Goal: Task Accomplishment & Management: Use online tool/utility

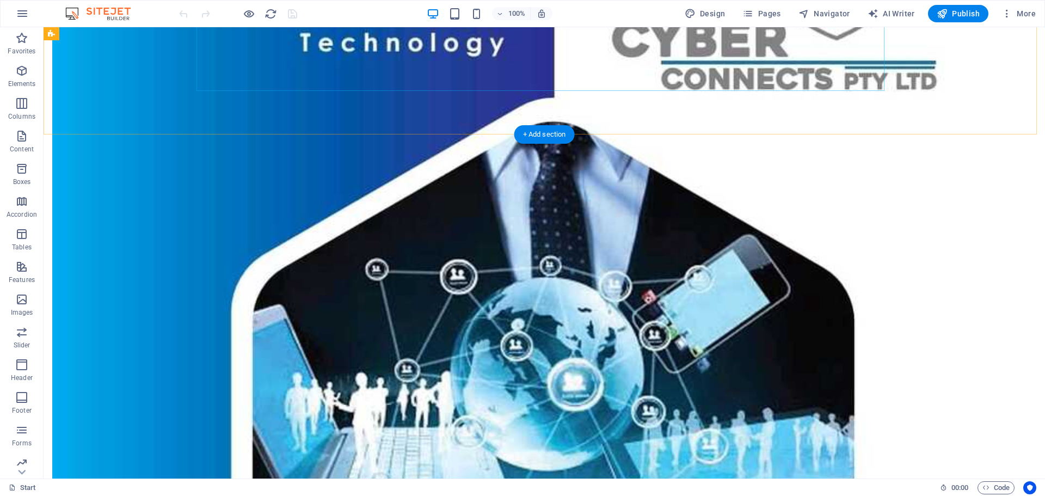
scroll to position [720, 0]
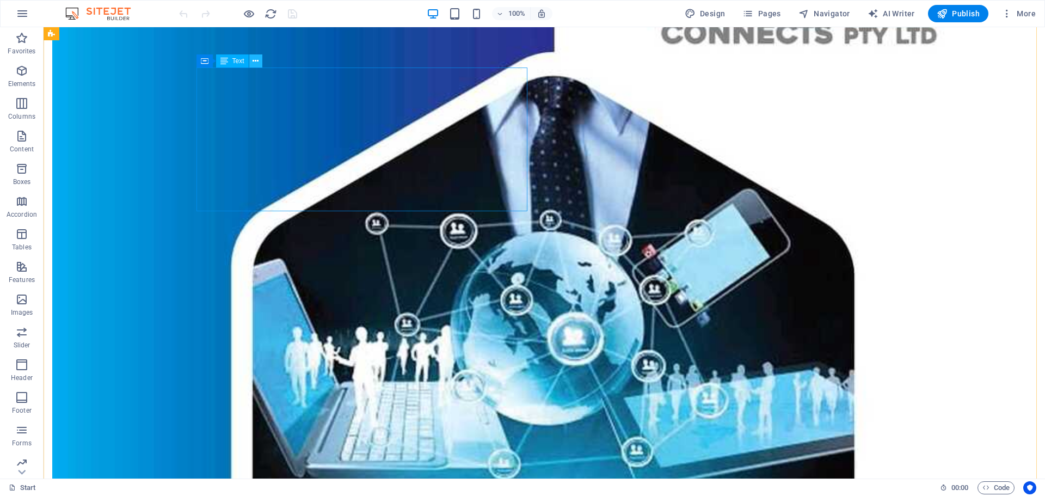
click at [257, 64] on icon at bounding box center [256, 61] width 6 height 11
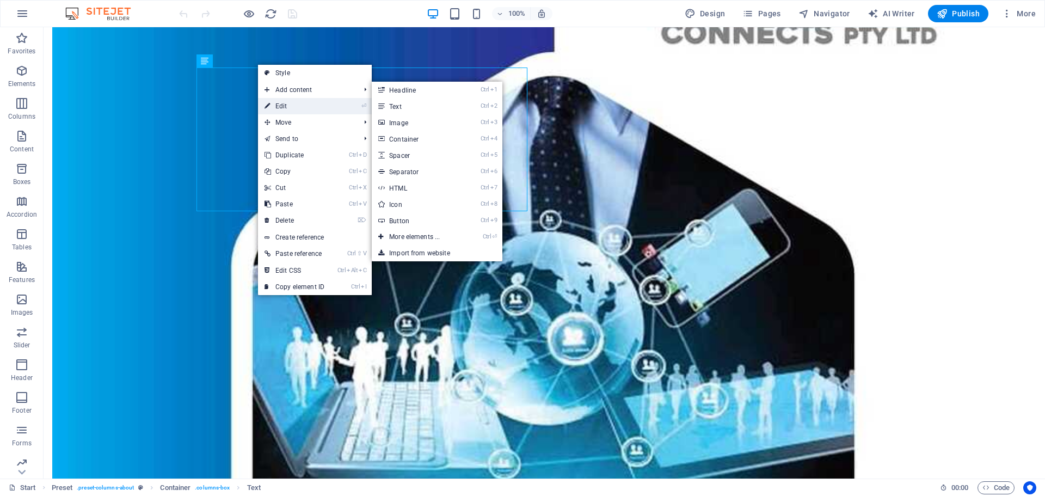
click at [279, 103] on link "⏎ Edit" at bounding box center [294, 106] width 73 height 16
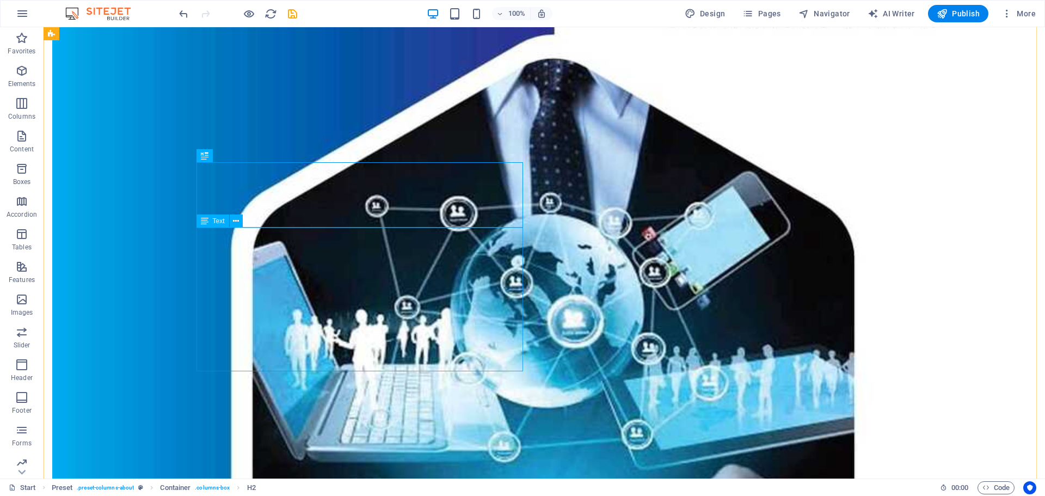
click at [234, 221] on icon at bounding box center [236, 221] width 6 height 11
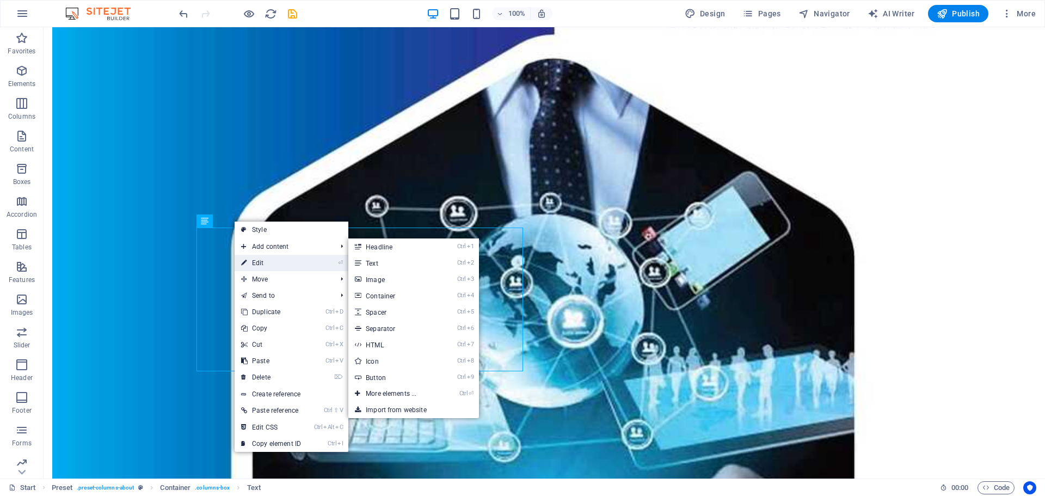
click at [271, 264] on link "⏎ Edit" at bounding box center [271, 263] width 73 height 16
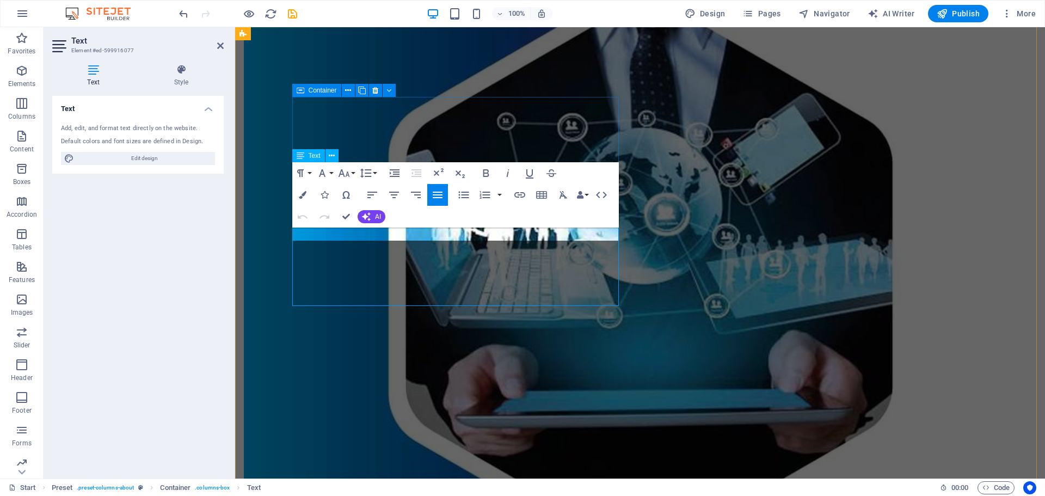
scroll to position [803, 0]
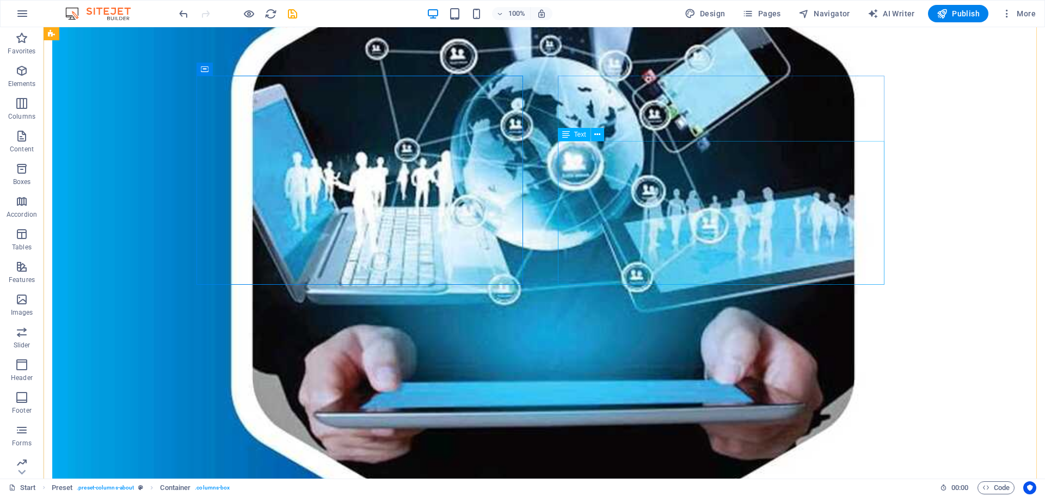
scroll to position [749, 0]
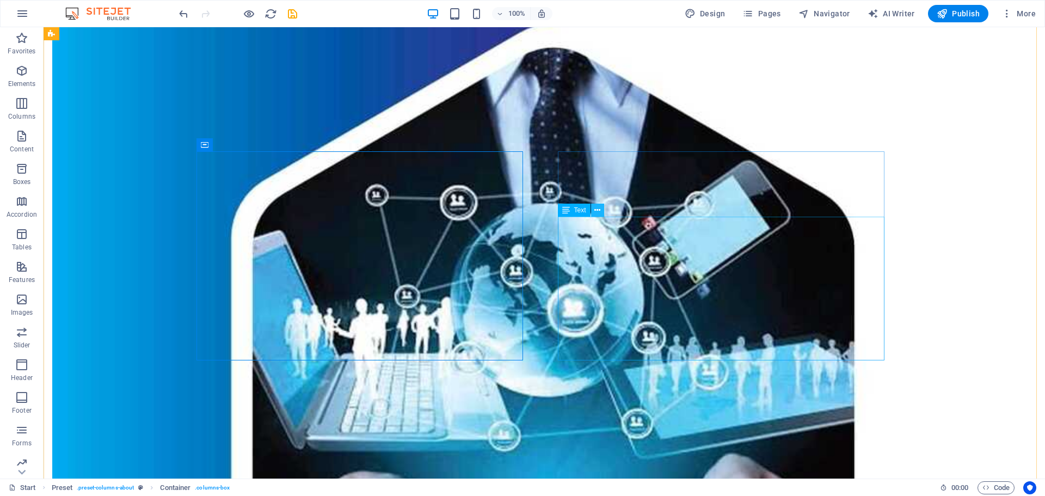
click at [600, 204] on button at bounding box center [597, 210] width 13 height 13
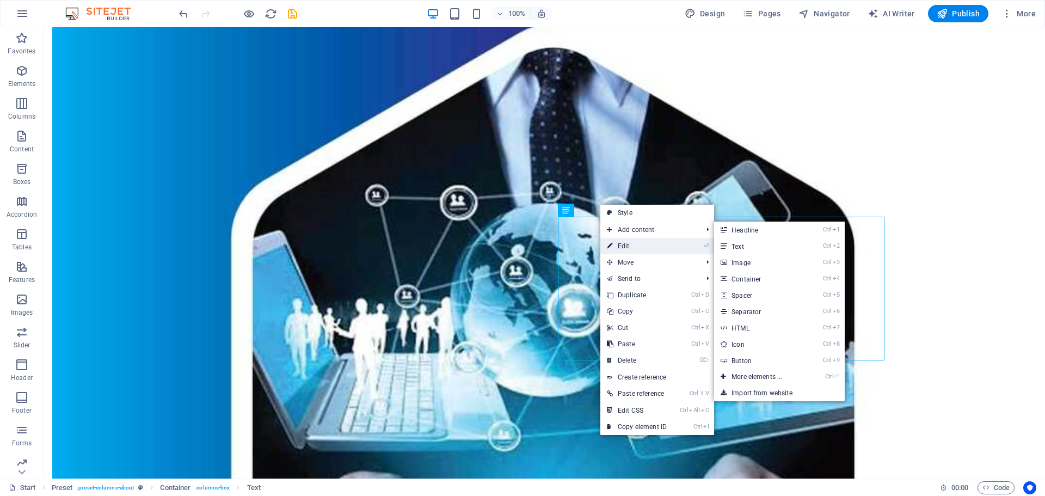
click at [622, 244] on link "⏎ Edit" at bounding box center [637, 246] width 73 height 16
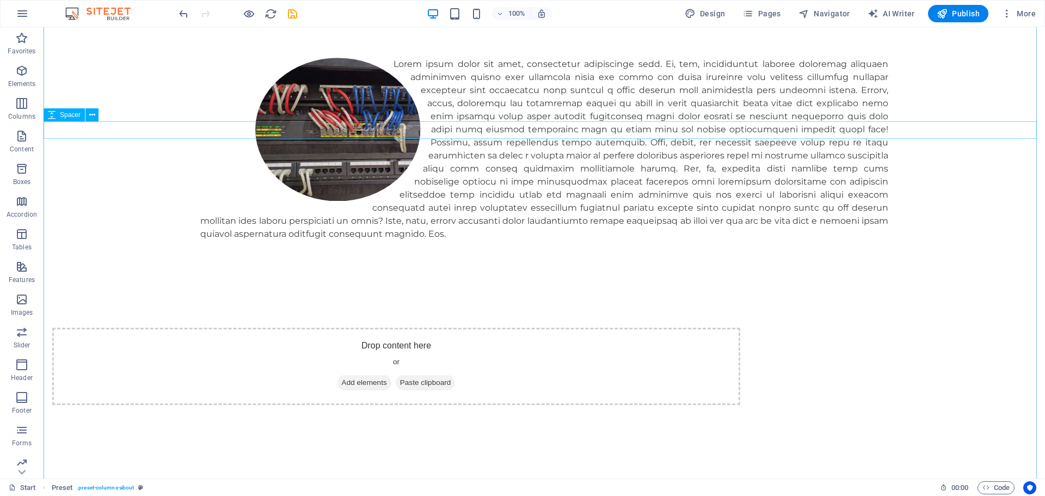
scroll to position [1674, 0]
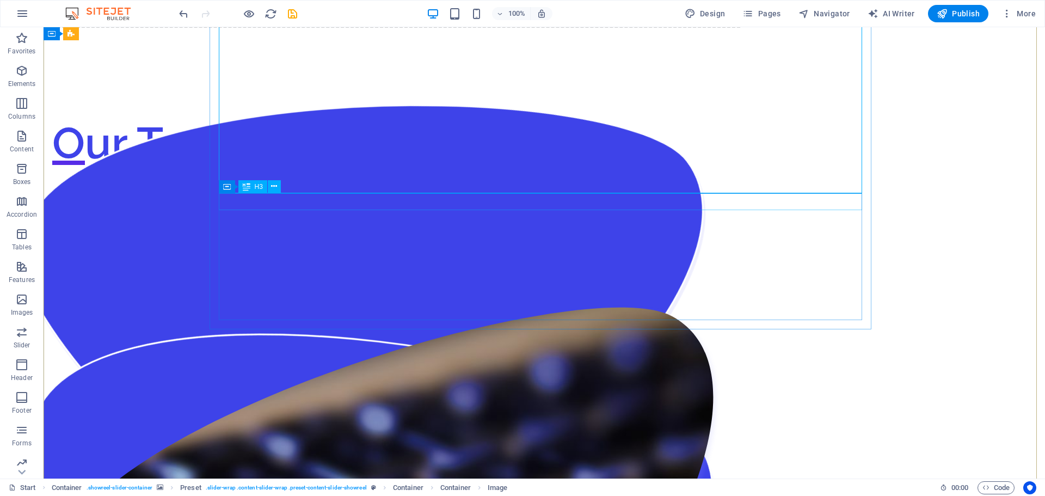
scroll to position [2001, 0]
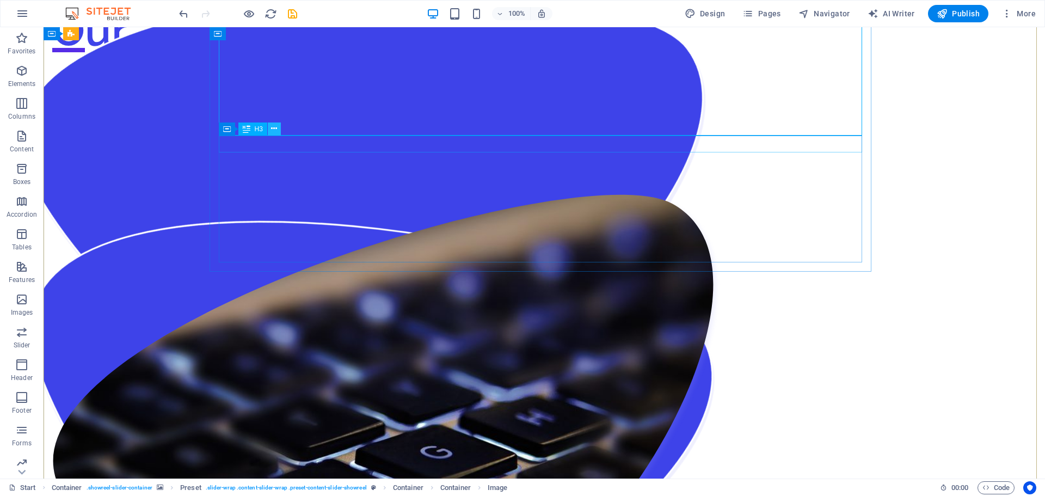
click at [273, 130] on icon at bounding box center [274, 128] width 6 height 11
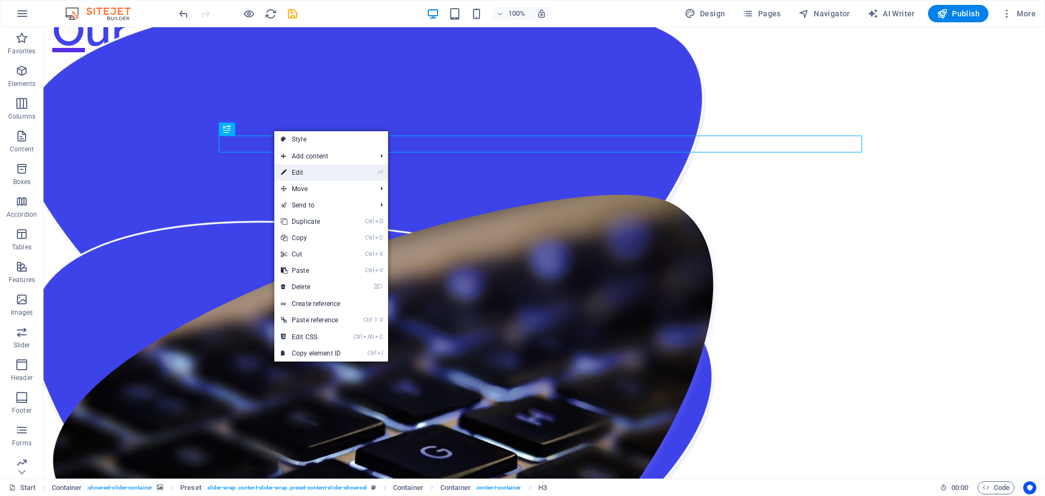
click at [353, 174] on li "⏎ Edit" at bounding box center [331, 172] width 114 height 16
click at [310, 170] on link "⏎ Edit" at bounding box center [310, 172] width 73 height 16
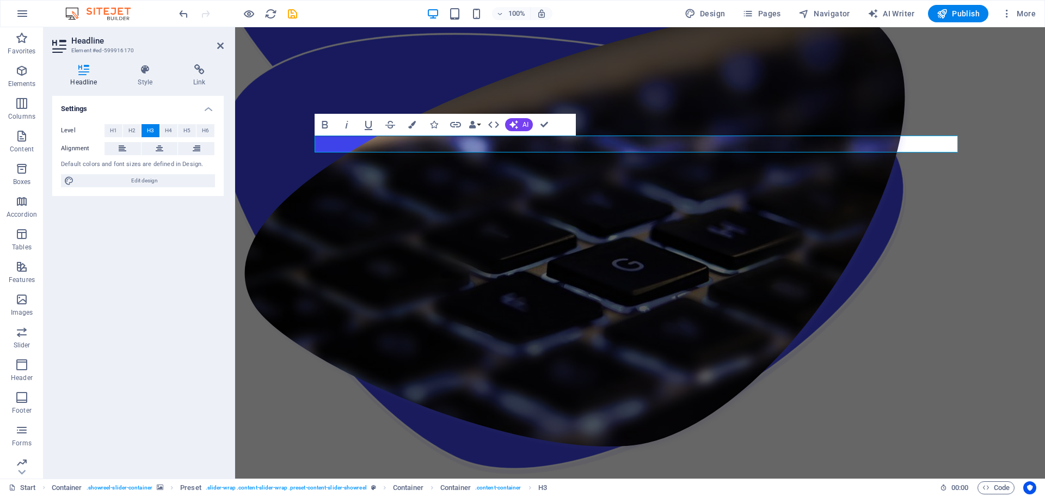
click at [219, 40] on h2 "Headline" at bounding box center [147, 41] width 152 height 10
click at [353, 148] on icon at bounding box center [354, 145] width 6 height 11
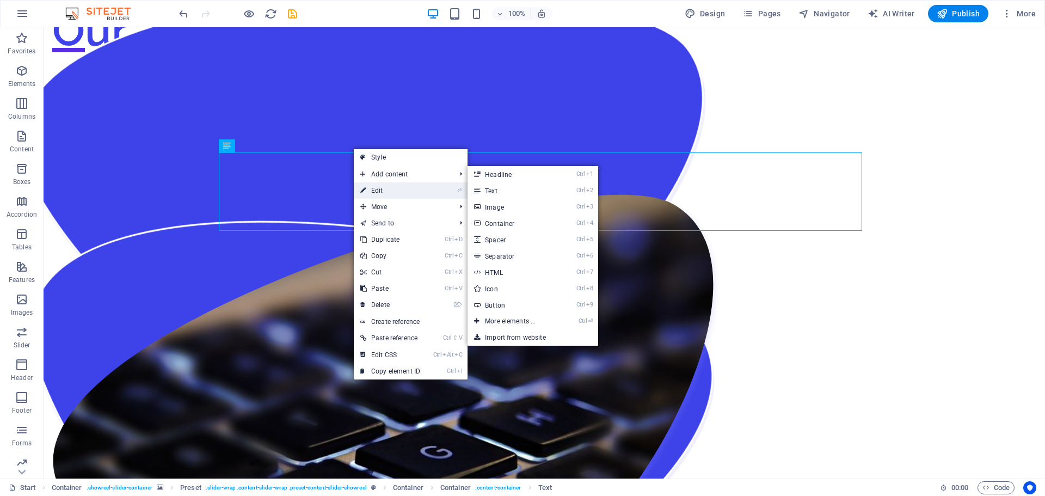
click at [377, 194] on link "⏎ Edit" at bounding box center [390, 190] width 73 height 16
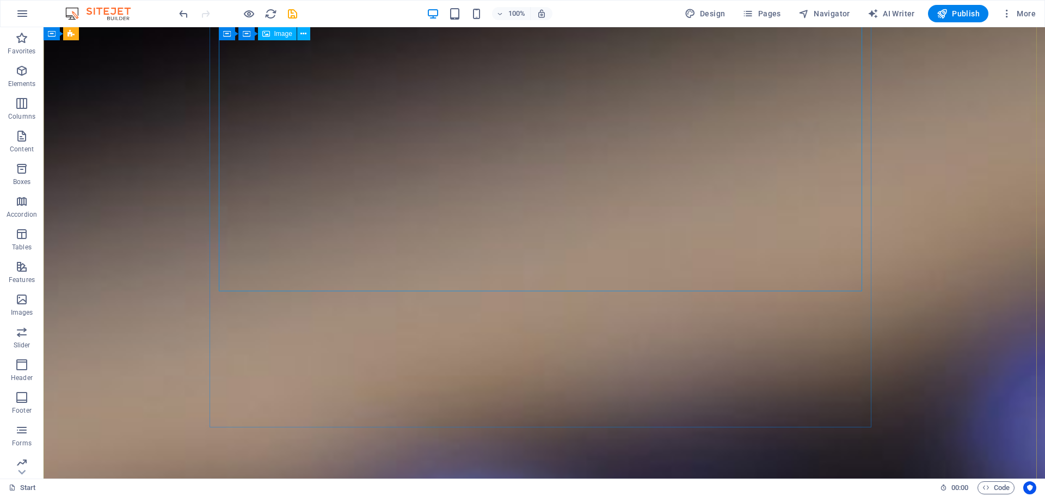
scroll to position [2872, 0]
click at [261, 293] on icon at bounding box center [258, 291] width 6 height 11
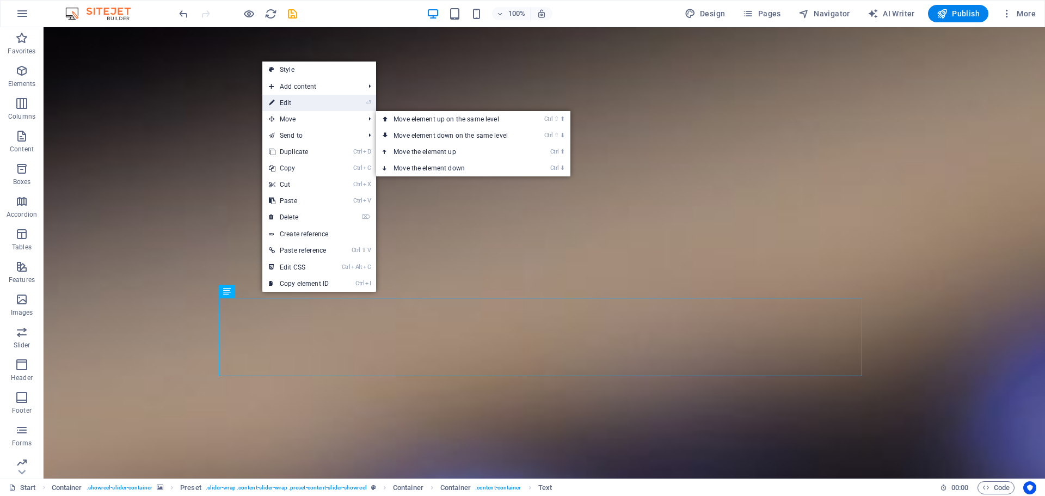
click at [285, 105] on link "⏎ Edit" at bounding box center [298, 103] width 73 height 16
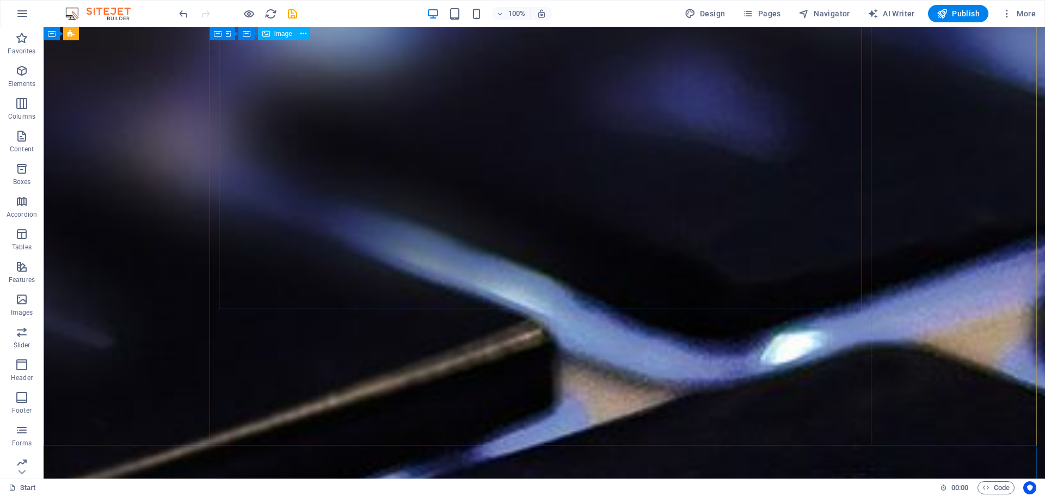
scroll to position [3852, 0]
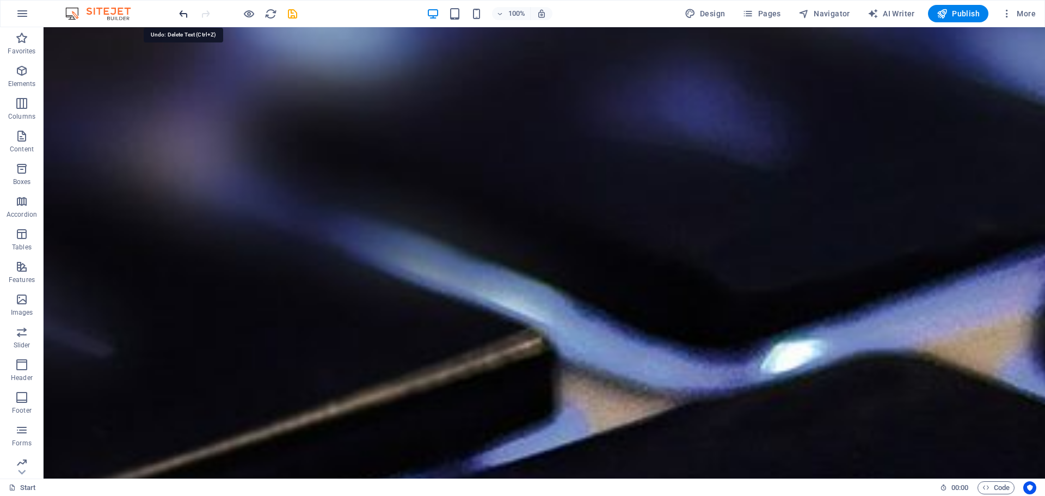
click at [180, 17] on icon "undo" at bounding box center [184, 14] width 13 height 13
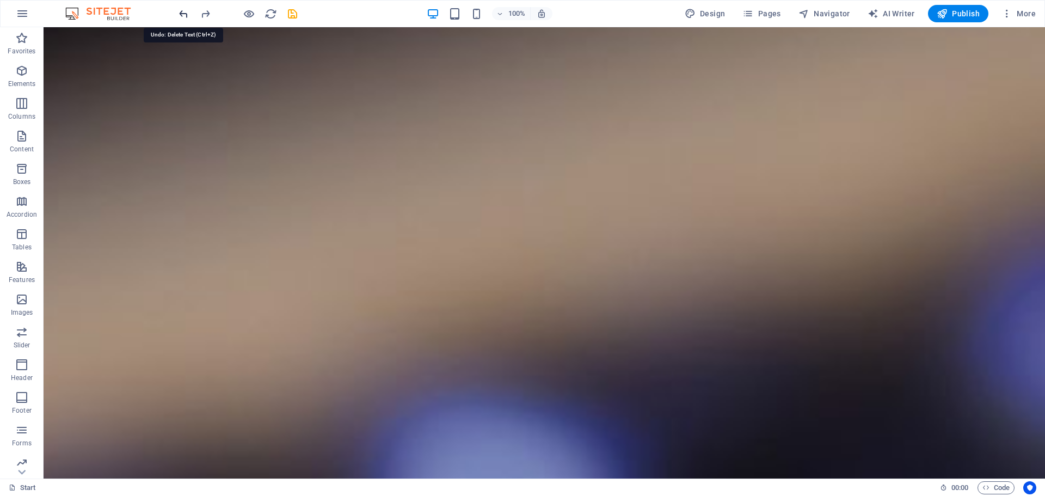
click at [180, 17] on icon "undo" at bounding box center [184, 14] width 13 height 13
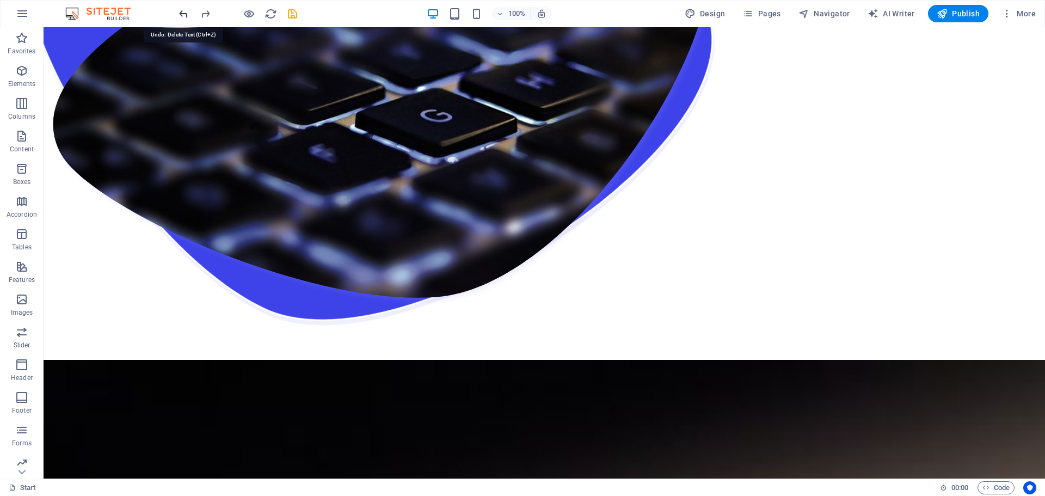
scroll to position [1940, 0]
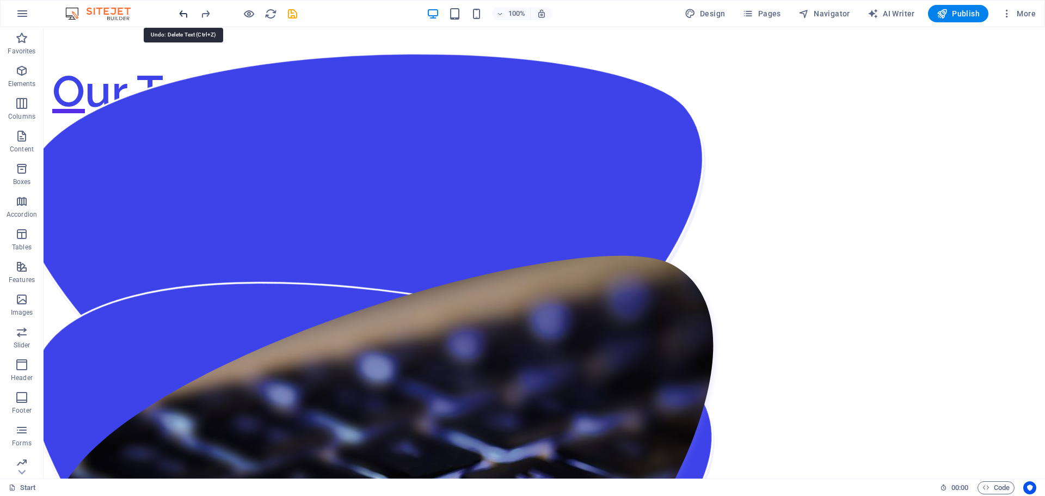
click at [180, 17] on icon "undo" at bounding box center [184, 14] width 13 height 13
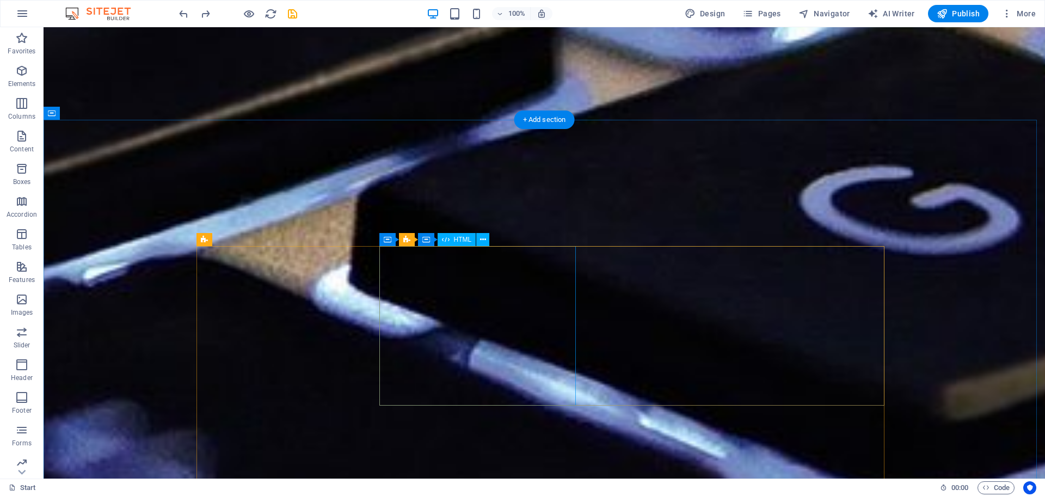
scroll to position [4760, 0]
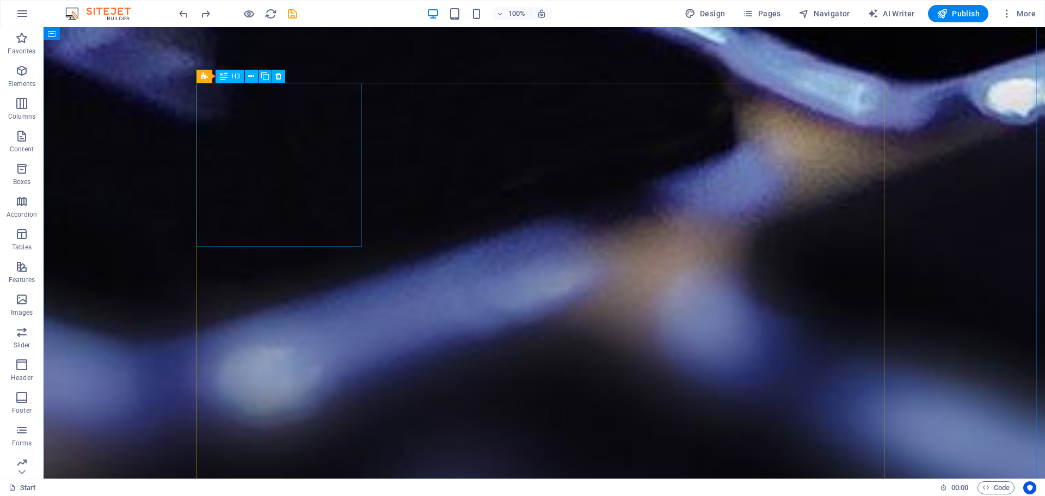
click at [248, 77] on icon at bounding box center [251, 76] width 6 height 11
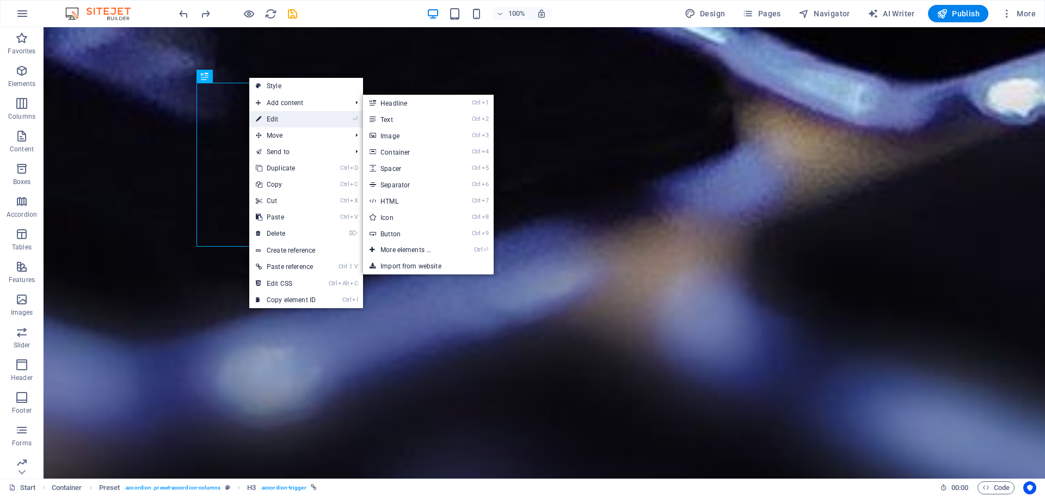
click at [271, 119] on link "⏎ Edit" at bounding box center [285, 119] width 73 height 16
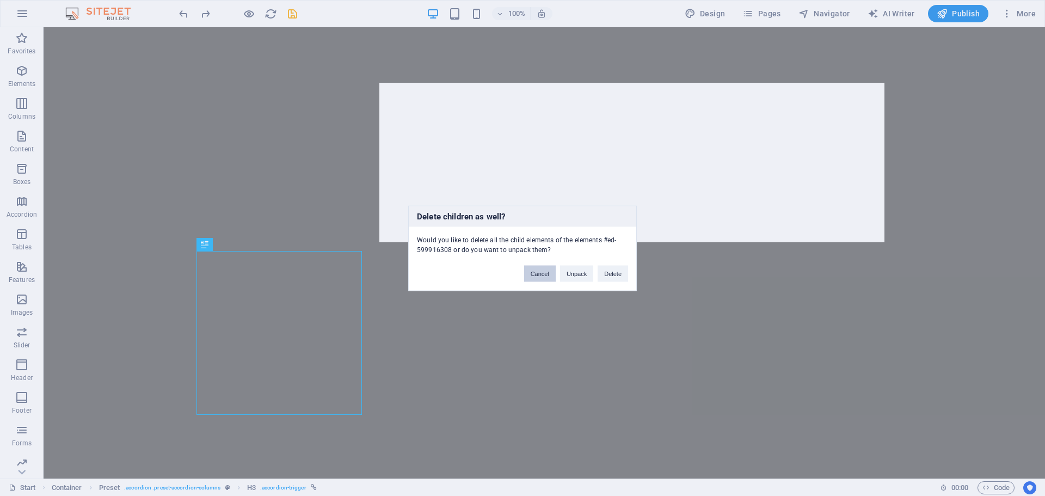
click at [546, 272] on button "Cancel" at bounding box center [540, 273] width 32 height 16
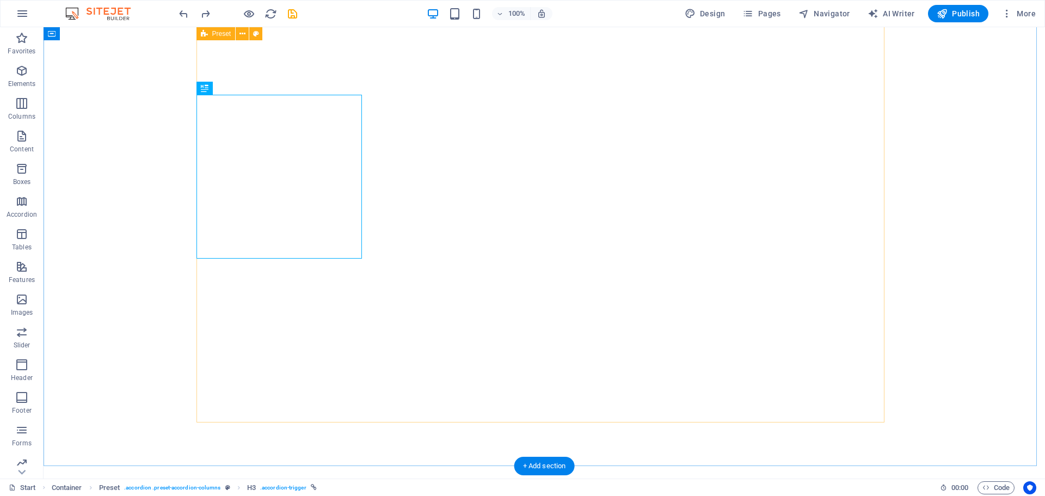
scroll to position [4923, 0]
click at [234, 250] on icon at bounding box center [232, 249] width 6 height 11
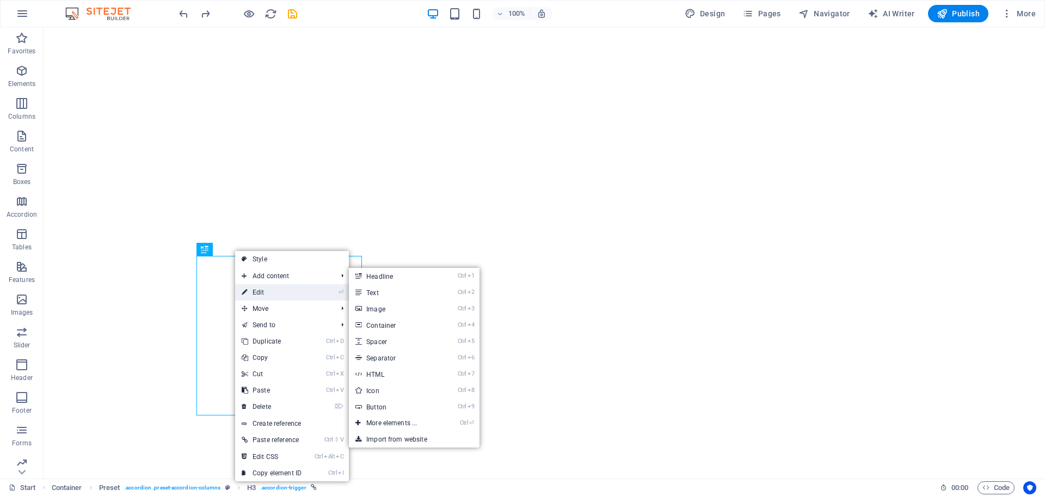
click at [266, 292] on link "⏎ Edit" at bounding box center [271, 292] width 73 height 16
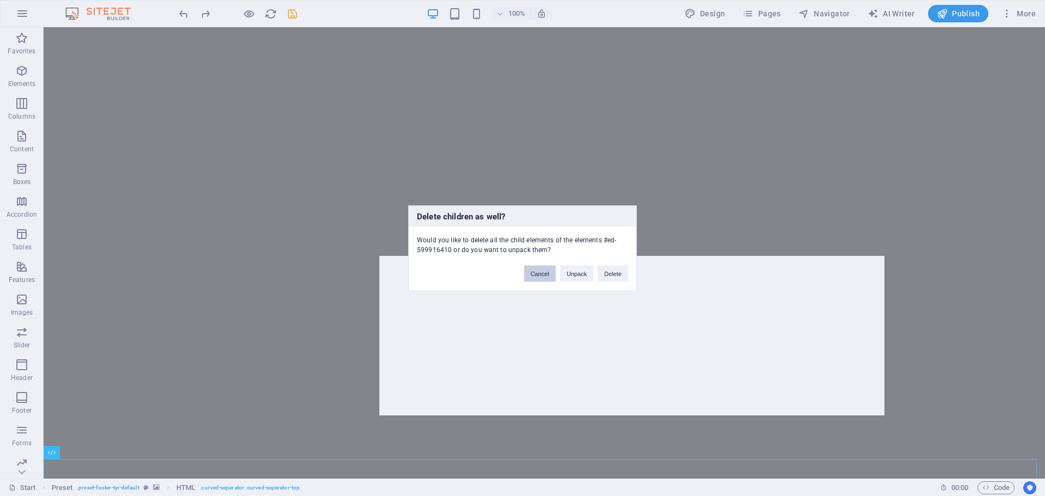
drag, startPoint x: 535, startPoint y: 270, endPoint x: 491, endPoint y: 243, distance: 51.8
click at [535, 270] on button "Cancel" at bounding box center [540, 273] width 32 height 16
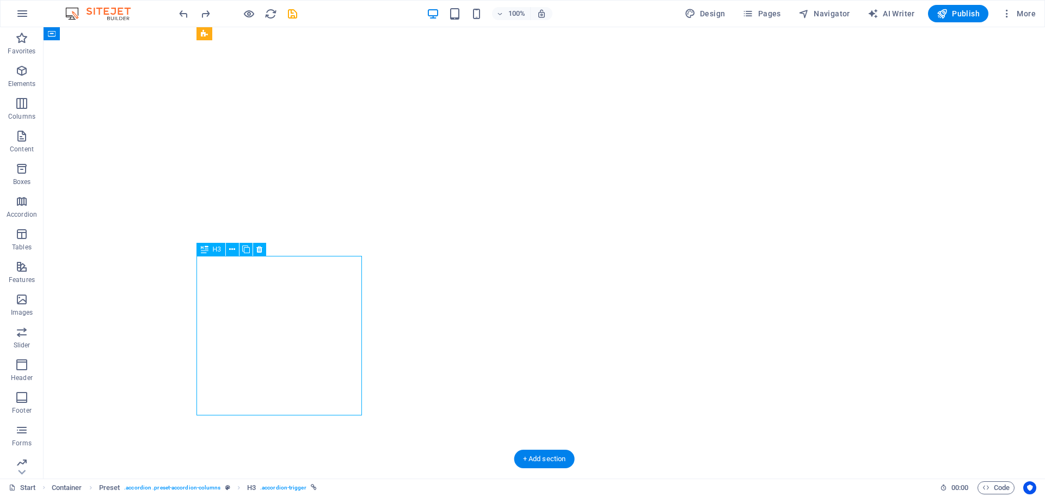
click at [234, 249] on icon at bounding box center [232, 249] width 6 height 11
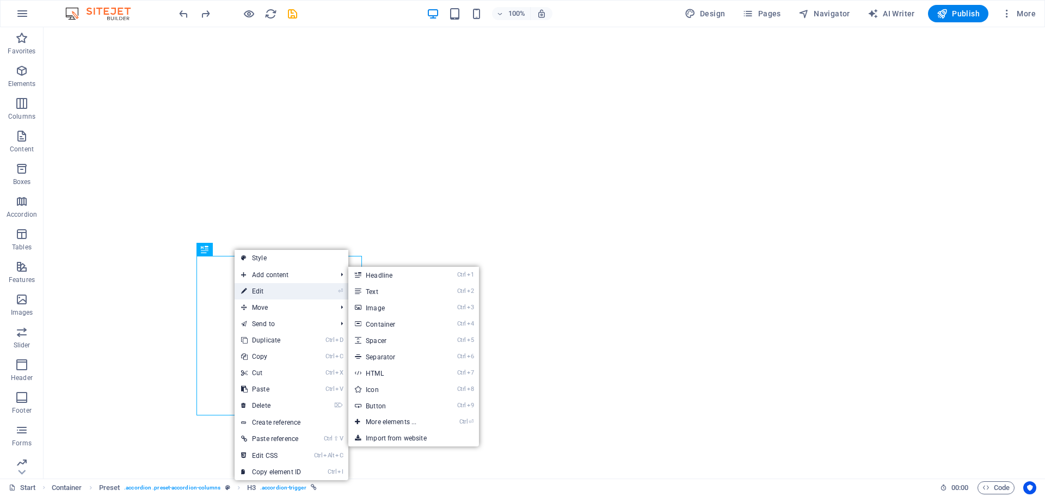
click at [264, 288] on link "⏎ Edit" at bounding box center [271, 291] width 73 height 16
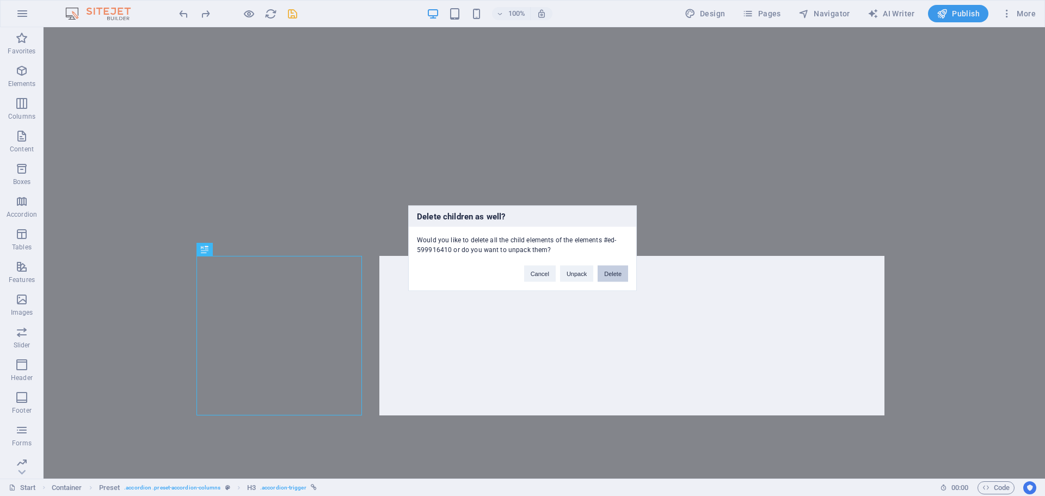
drag, startPoint x: 606, startPoint y: 274, endPoint x: 558, endPoint y: 243, distance: 56.8
click at [606, 274] on button "Delete" at bounding box center [613, 273] width 30 height 16
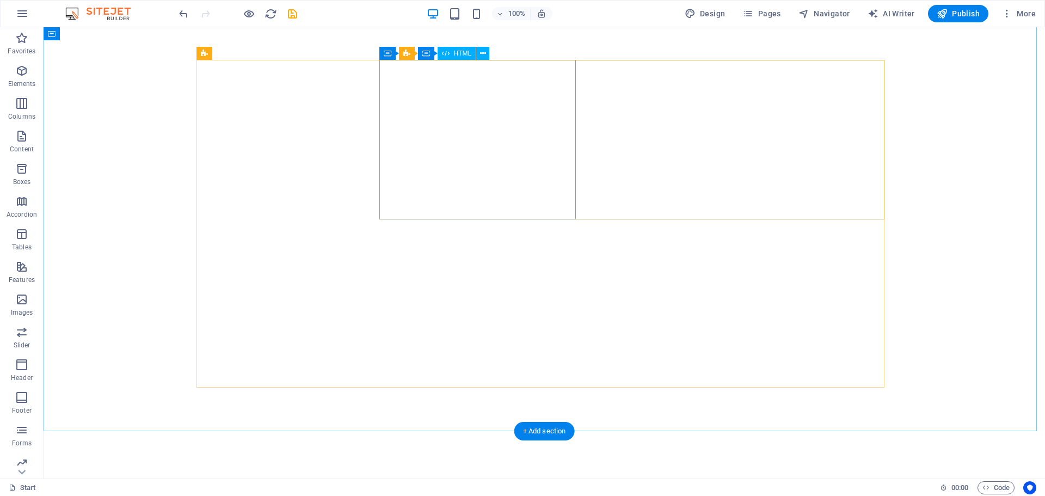
scroll to position [4760, 0]
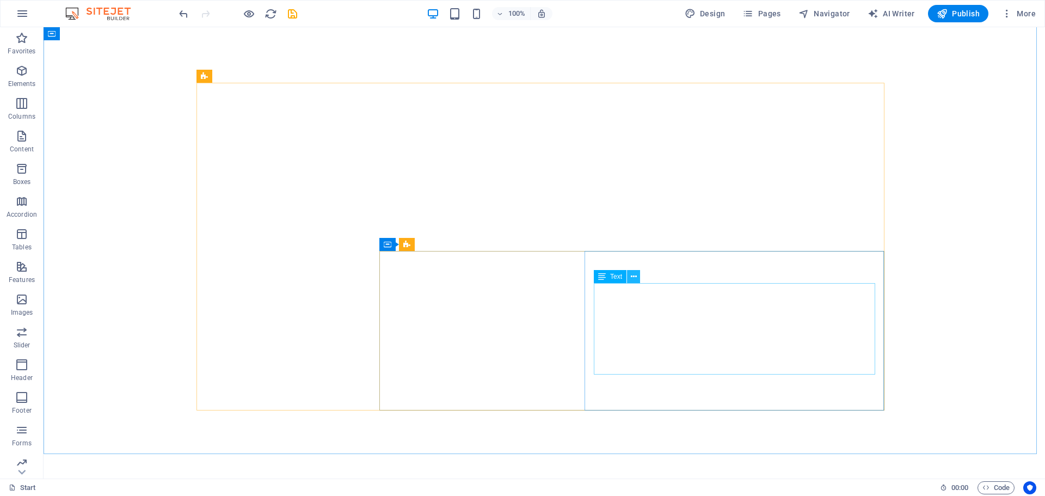
click at [634, 278] on icon at bounding box center [634, 276] width 6 height 11
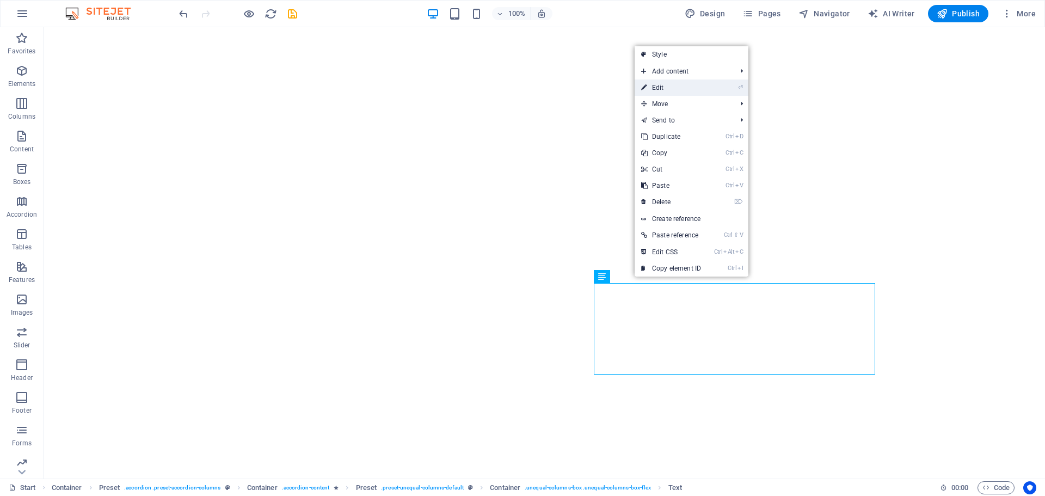
drag, startPoint x: 409, startPoint y: 63, endPoint x: 644, endPoint y: 90, distance: 236.3
click at [644, 90] on icon at bounding box center [643, 87] width 5 height 16
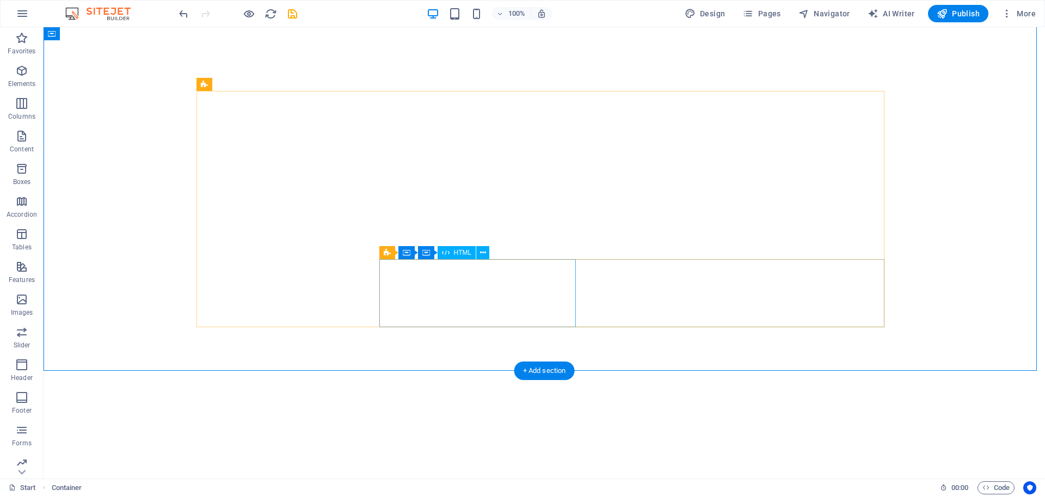
scroll to position [4596, 0]
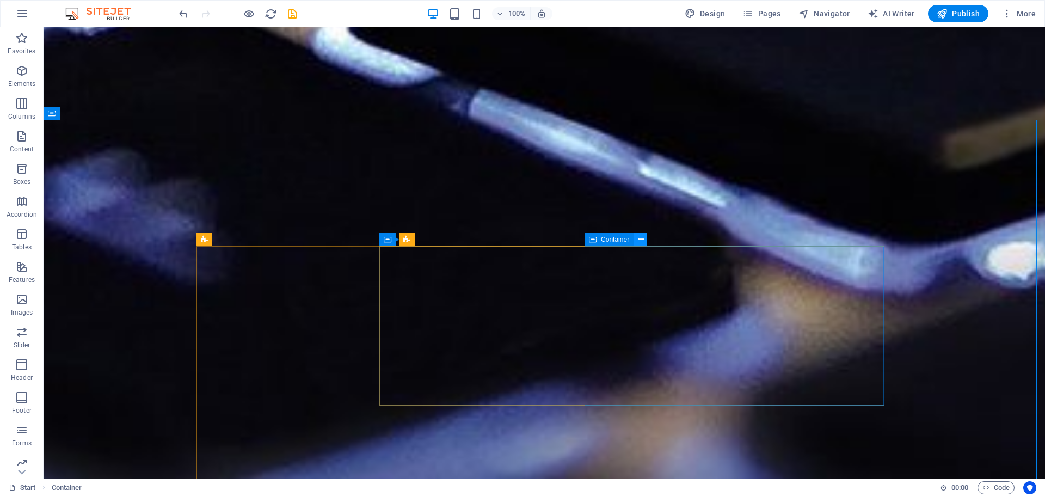
click at [639, 241] on icon at bounding box center [641, 239] width 6 height 11
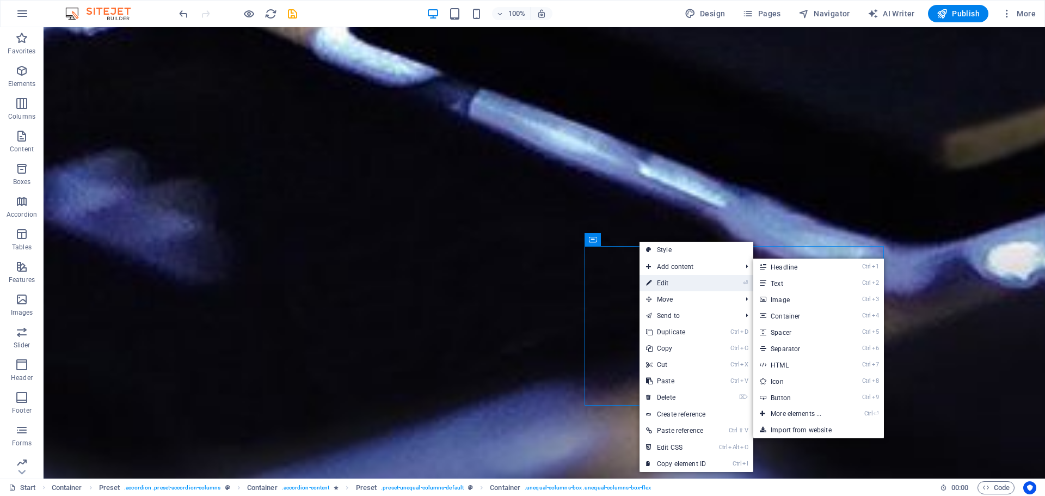
click at [665, 281] on link "⏎ Edit" at bounding box center [676, 283] width 73 height 16
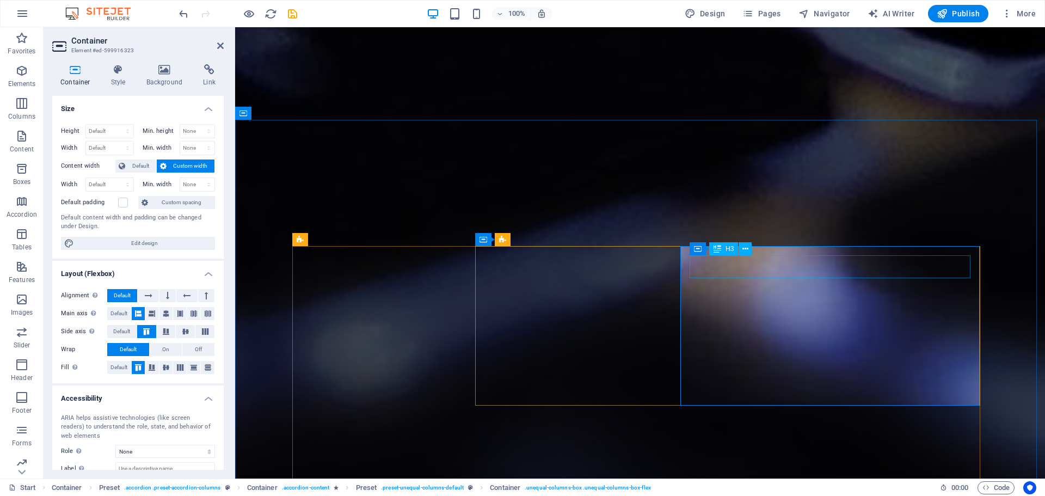
click at [729, 273] on icon at bounding box center [730, 271] width 6 height 11
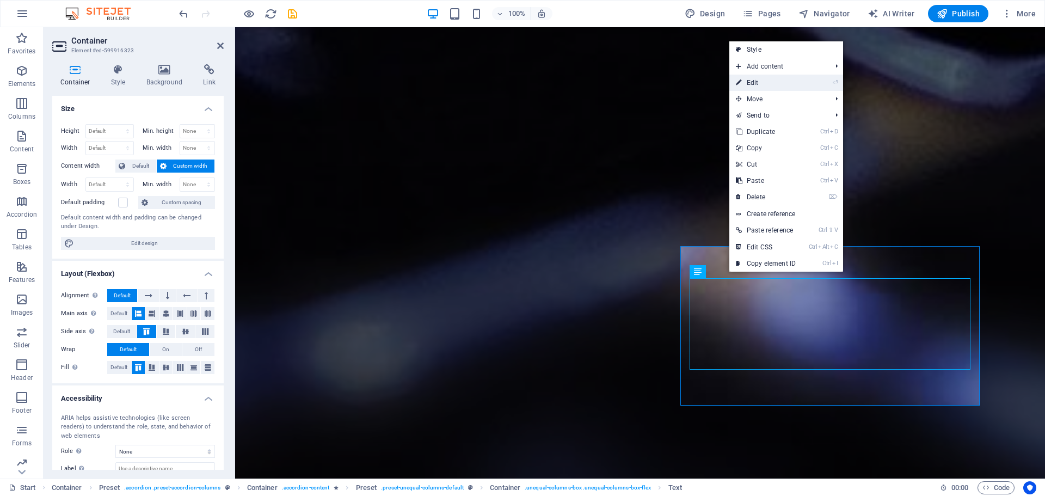
click at [758, 85] on link "⏎ Edit" at bounding box center [766, 83] width 73 height 16
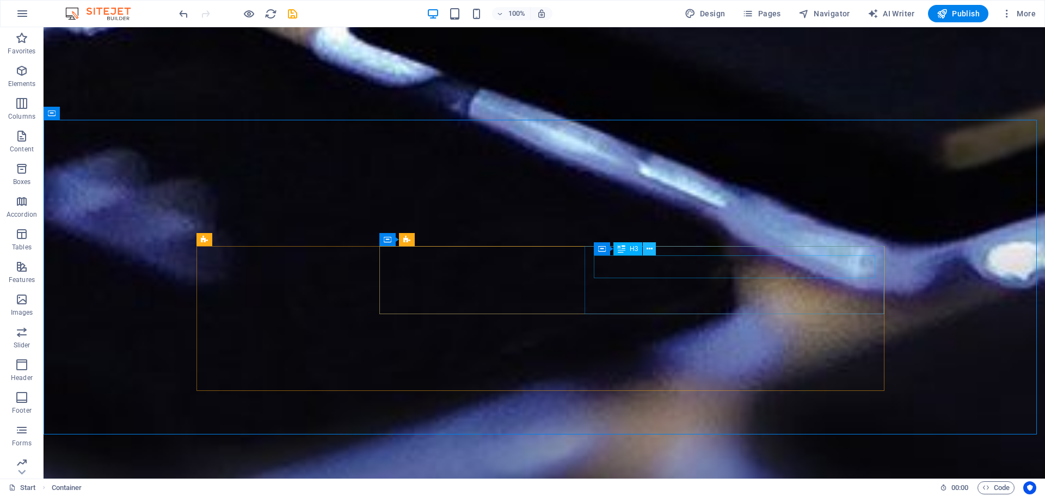
click at [650, 248] on icon at bounding box center [650, 248] width 6 height 11
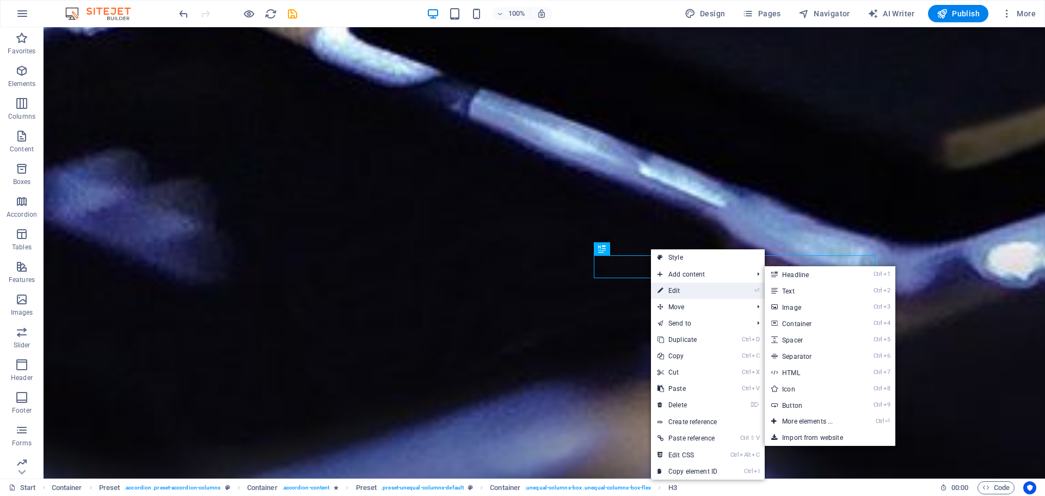
click at [677, 290] on link "⏎ Edit" at bounding box center [687, 291] width 73 height 16
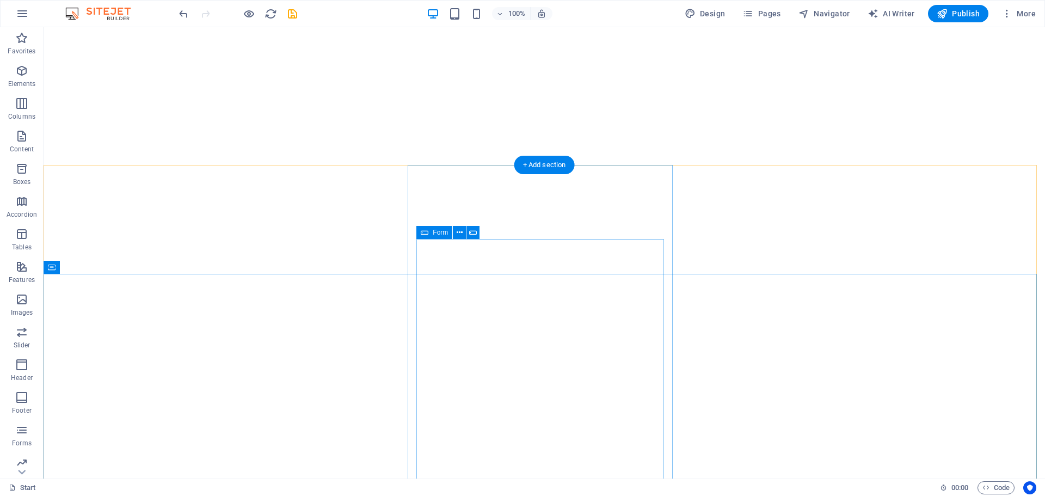
scroll to position [4923, 0]
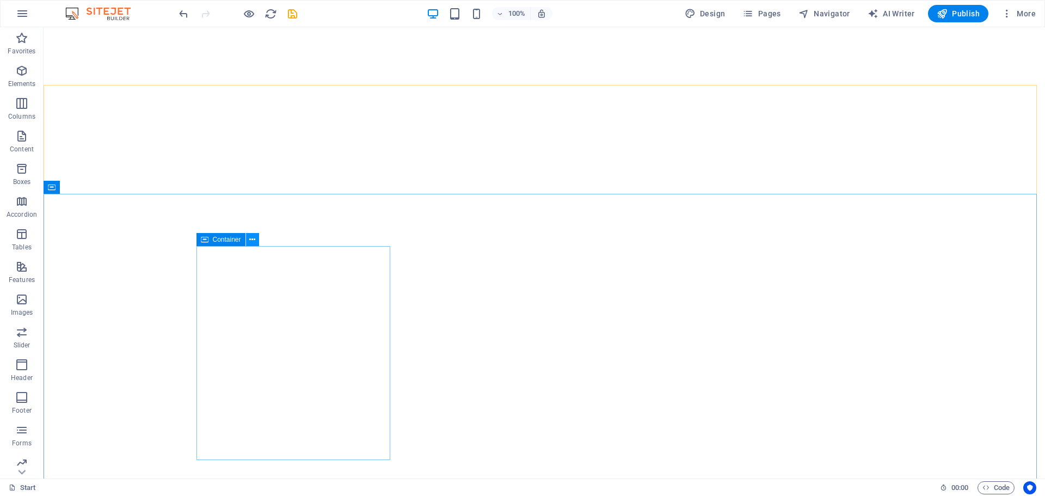
click at [254, 239] on icon at bounding box center [252, 239] width 6 height 11
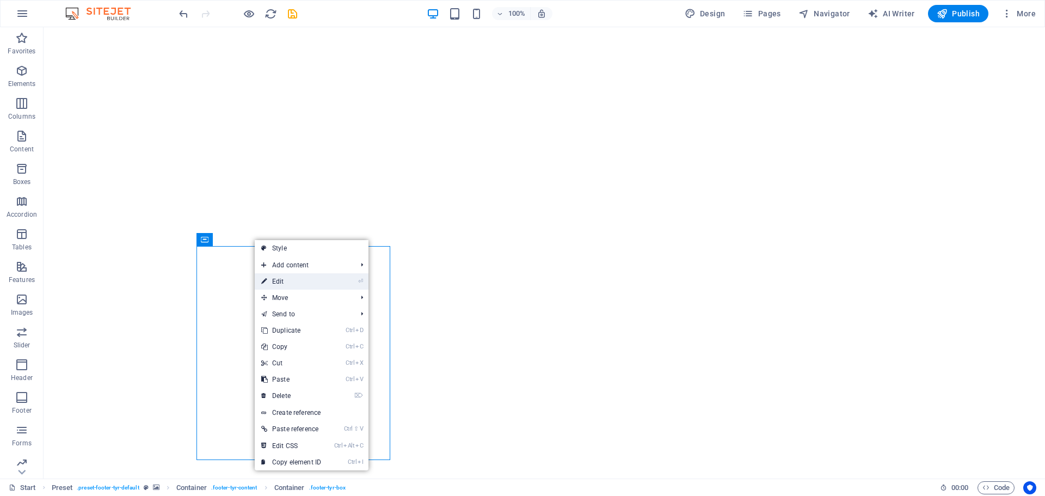
drag, startPoint x: 284, startPoint y: 277, endPoint x: 56, endPoint y: 250, distance: 229.8
click at [284, 277] on link "⏎ Edit" at bounding box center [291, 281] width 73 height 16
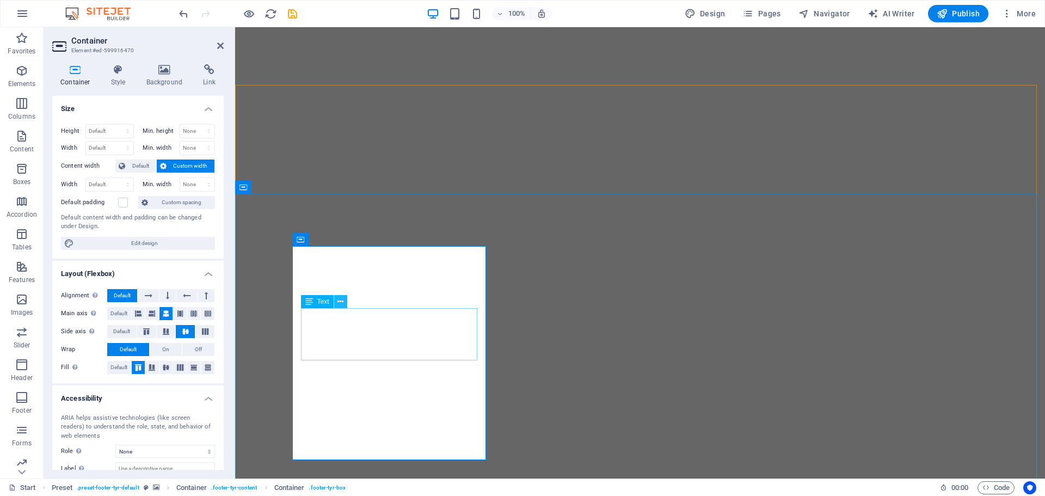
click at [339, 302] on icon at bounding box center [341, 301] width 6 height 11
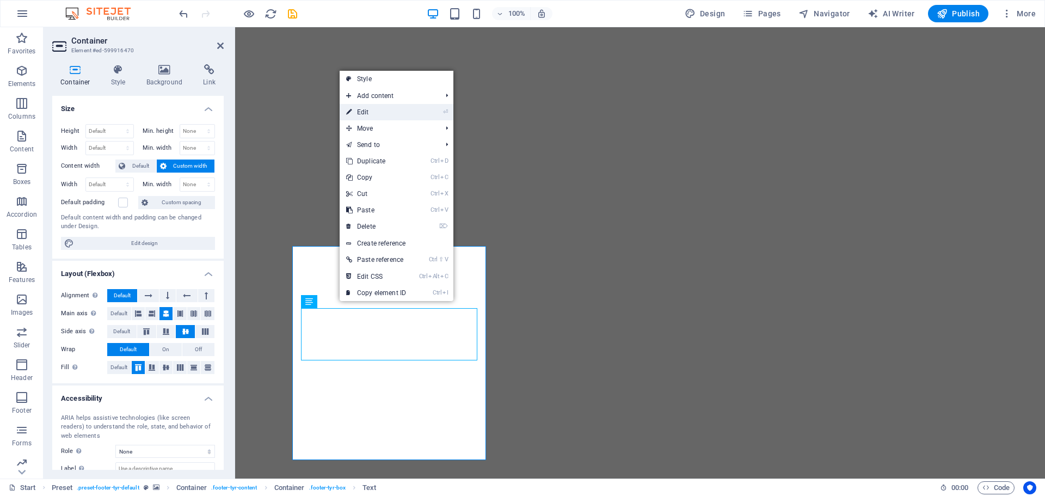
click at [383, 106] on link "⏎ Edit" at bounding box center [376, 112] width 73 height 16
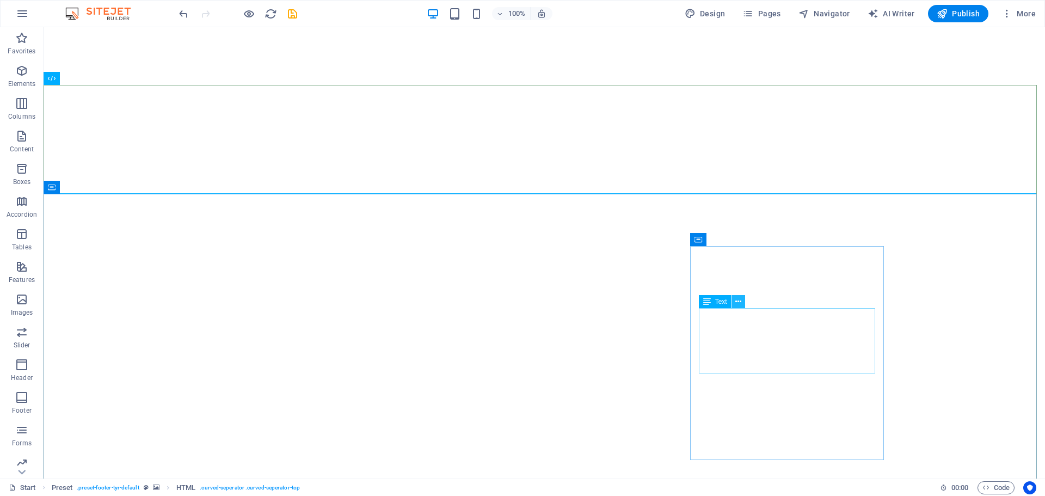
click at [736, 305] on icon at bounding box center [739, 301] width 6 height 11
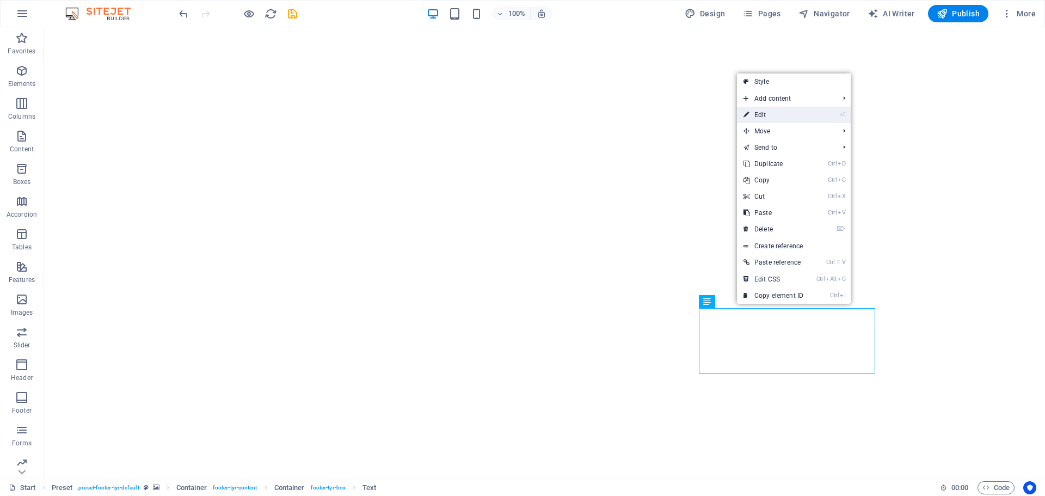
click at [762, 119] on link "⏎ Edit" at bounding box center [773, 115] width 73 height 16
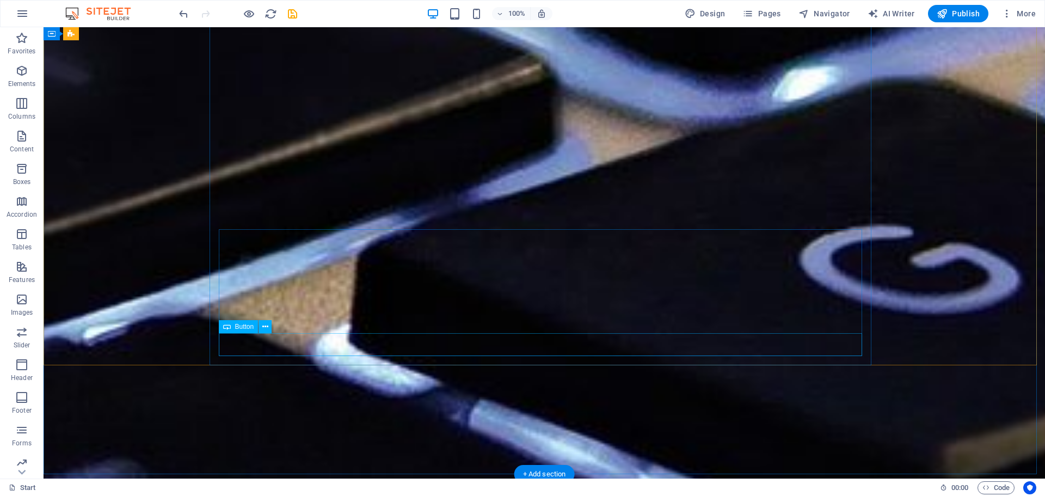
scroll to position [4215, 0]
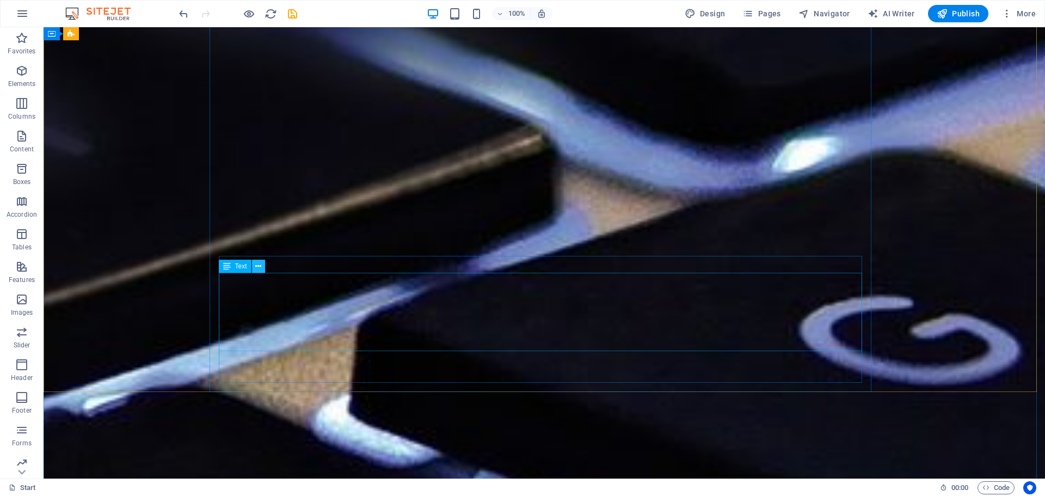
click at [259, 268] on icon at bounding box center [258, 266] width 6 height 11
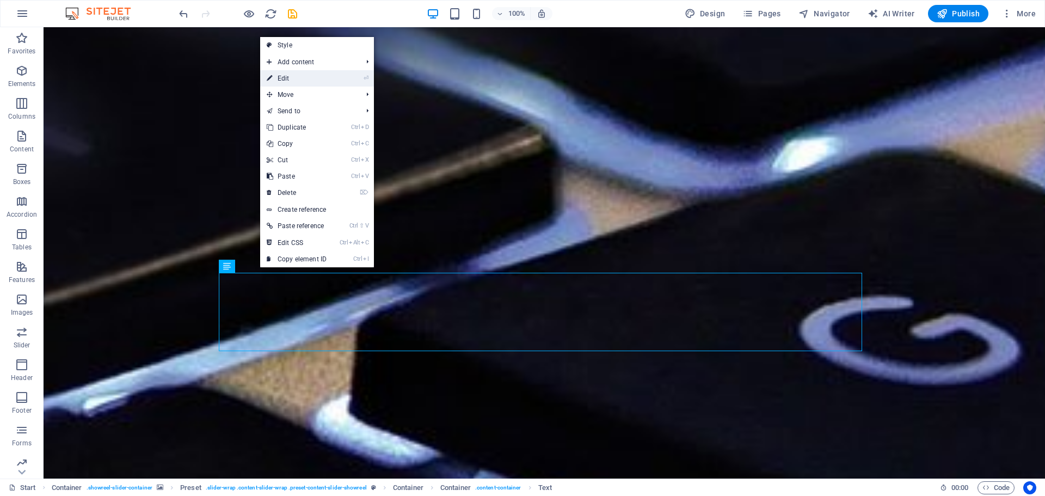
click at [297, 80] on link "⏎ Edit" at bounding box center [296, 78] width 73 height 16
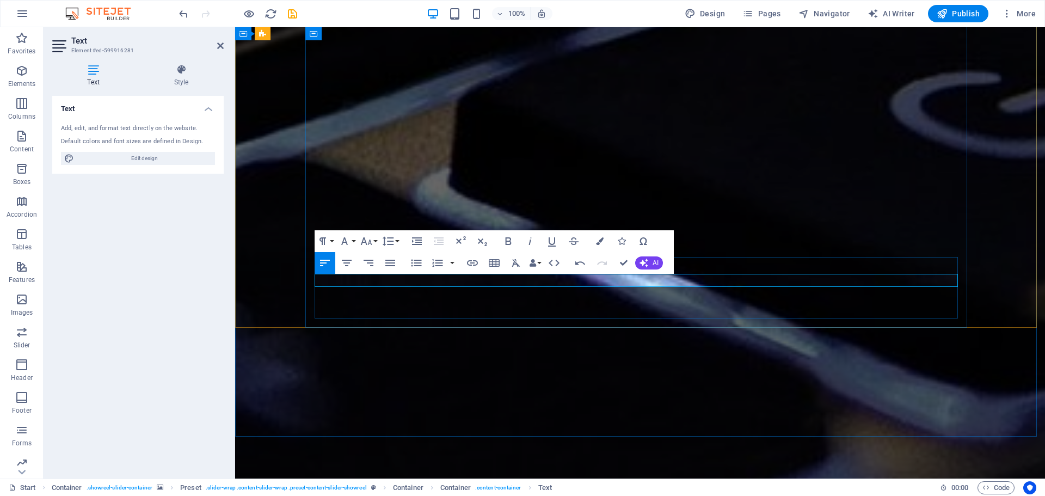
scroll to position [4161, 0]
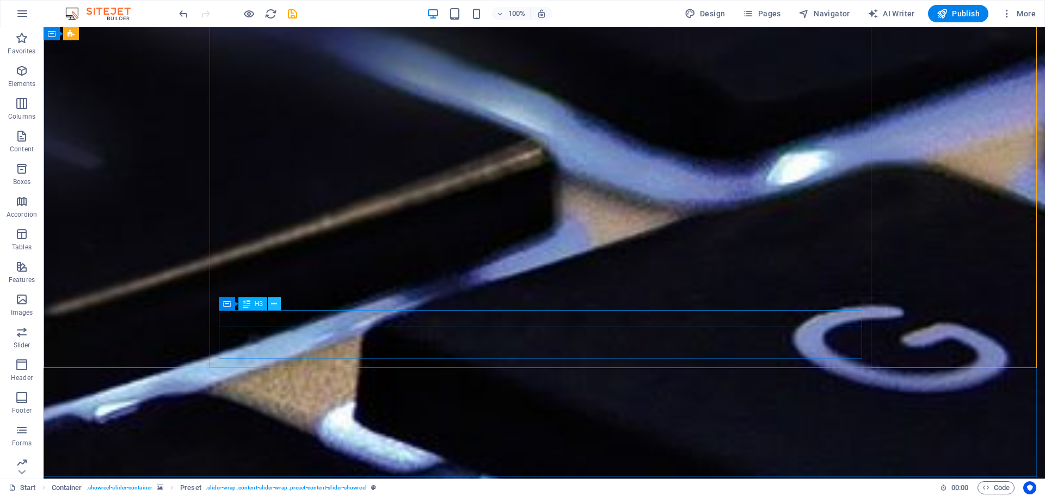
click at [272, 307] on icon at bounding box center [274, 303] width 6 height 11
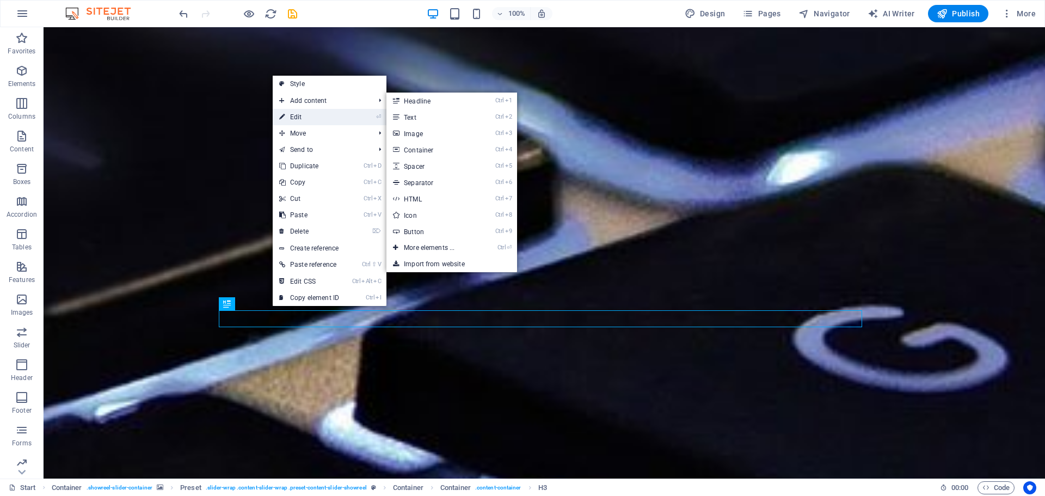
click at [313, 113] on link "⏎ Edit" at bounding box center [309, 117] width 73 height 16
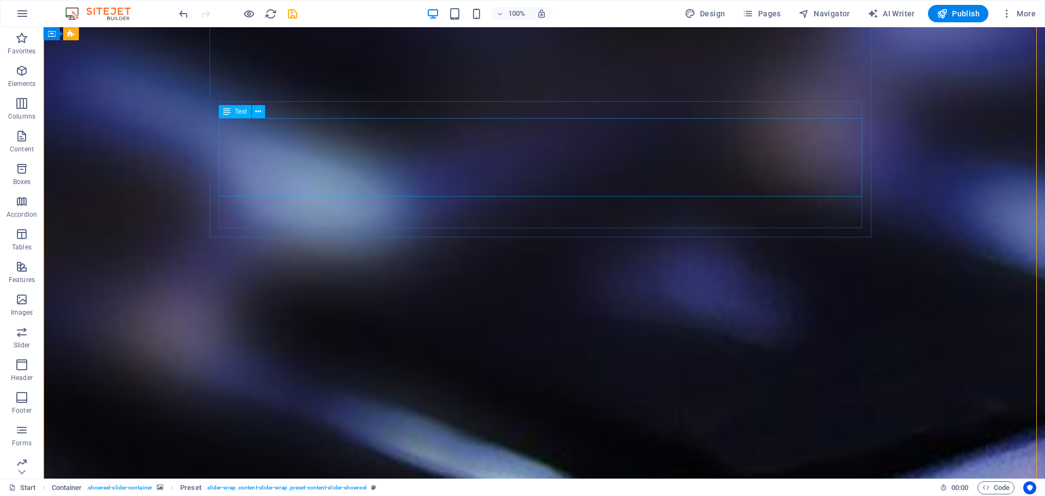
scroll to position [3779, 0]
click at [255, 155] on icon at bounding box center [258, 154] width 6 height 11
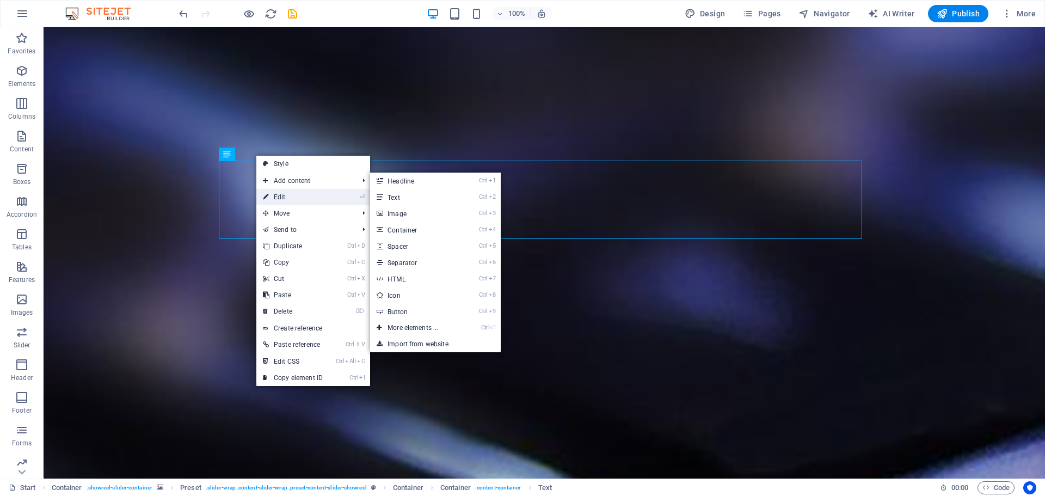
click at [279, 196] on link "⏎ Edit" at bounding box center [292, 197] width 73 height 16
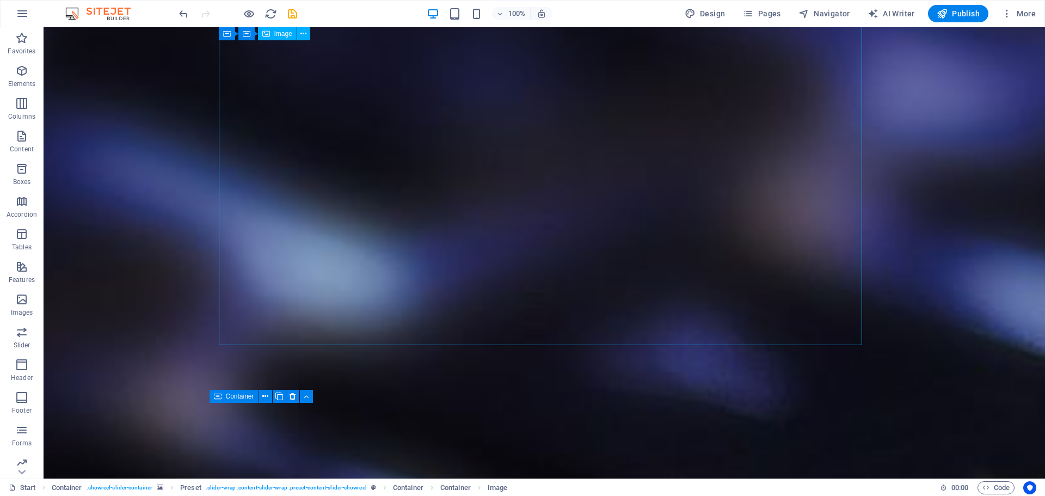
scroll to position [3725, 0]
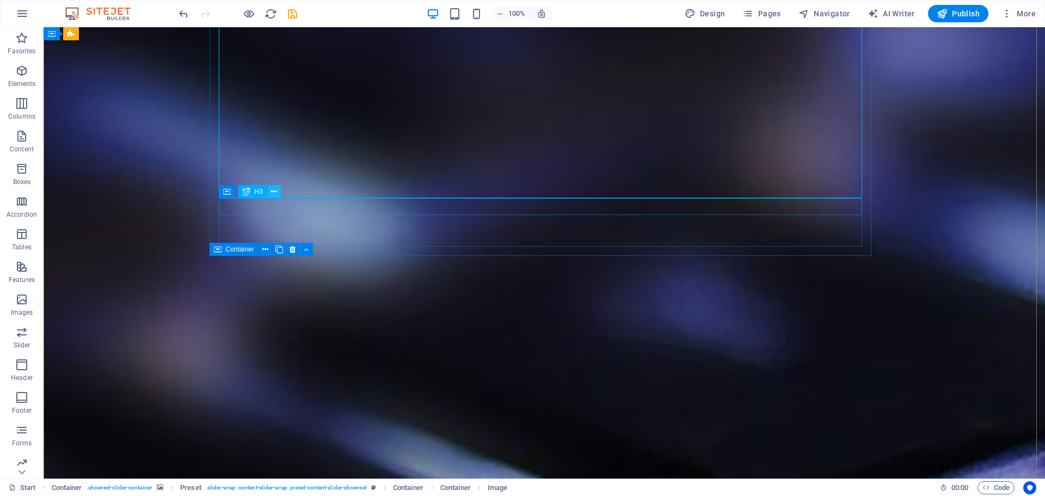
click at [274, 193] on icon at bounding box center [274, 191] width 6 height 11
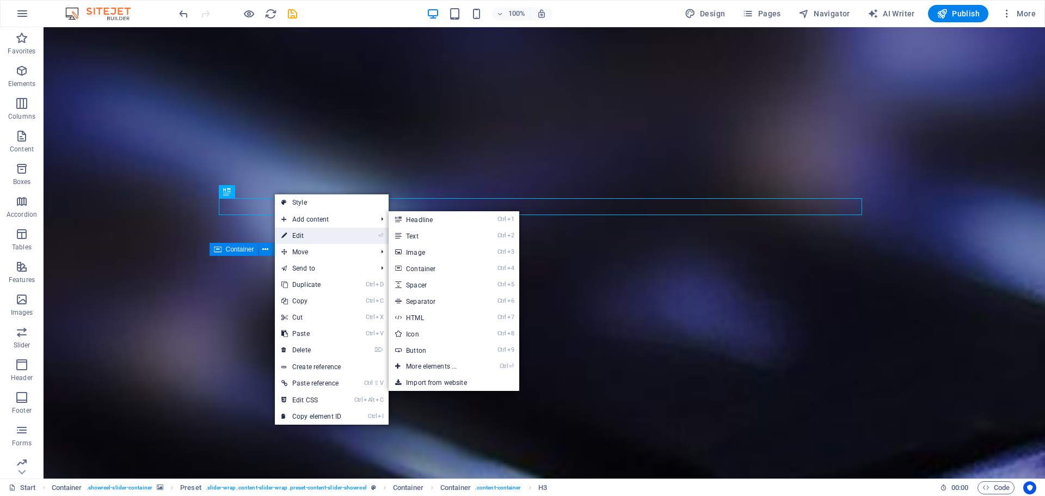
click at [302, 234] on link "⏎ Edit" at bounding box center [311, 236] width 73 height 16
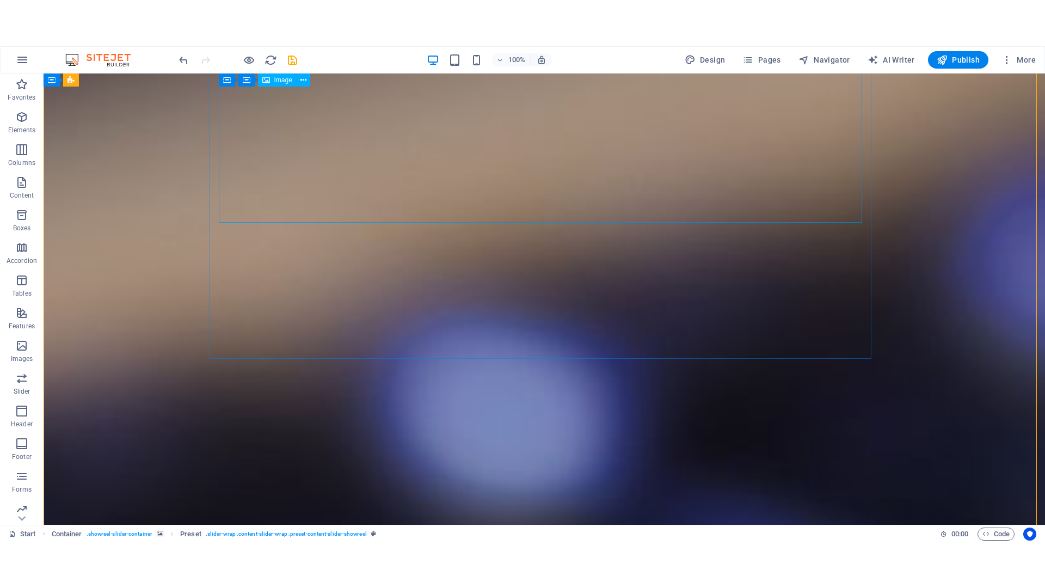
scroll to position [3126, 0]
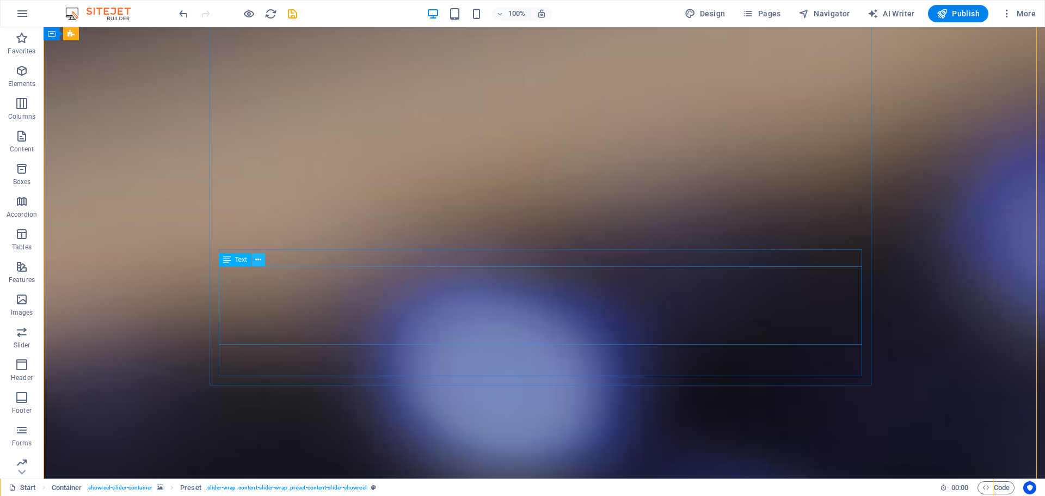
click at [258, 261] on icon at bounding box center [258, 259] width 6 height 11
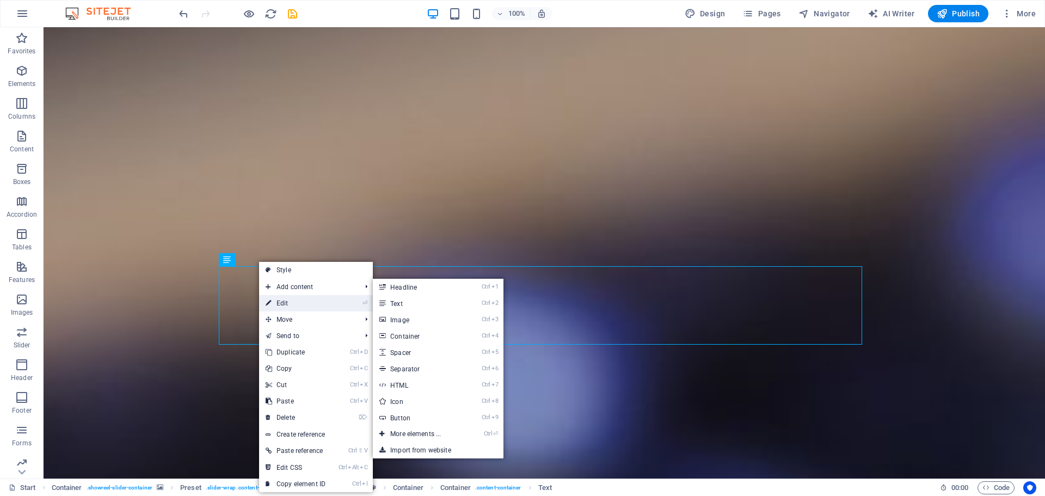
click at [291, 305] on link "⏎ Edit" at bounding box center [295, 303] width 73 height 16
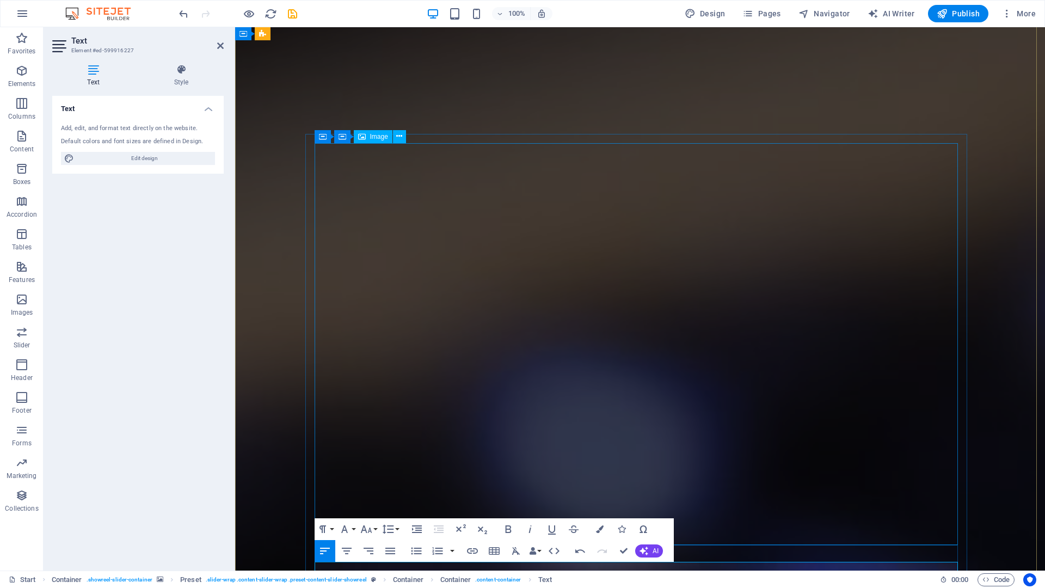
scroll to position [2582, 0]
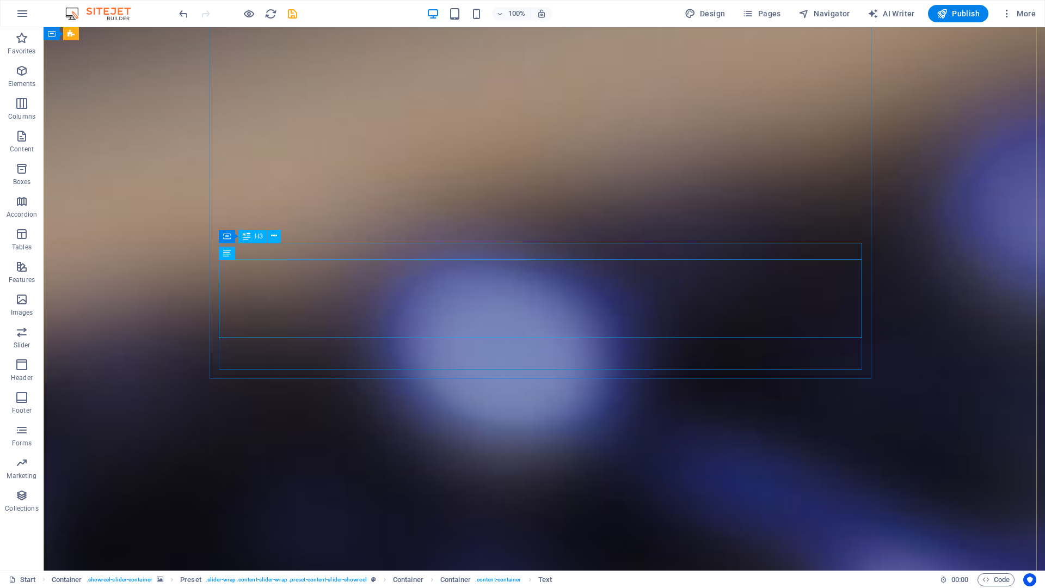
scroll to position [2585, 0]
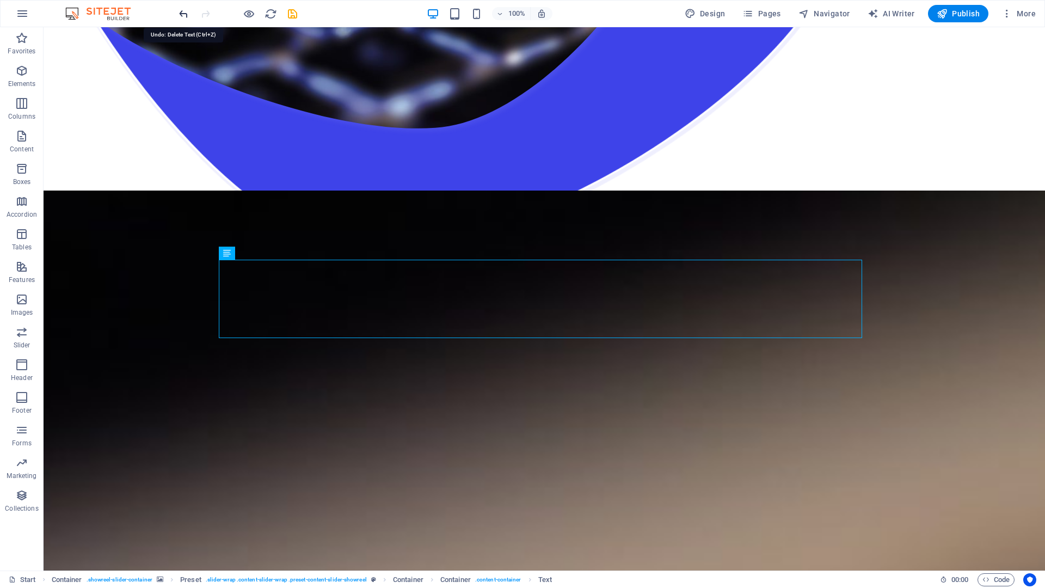
click at [178, 10] on icon "undo" at bounding box center [184, 14] width 13 height 13
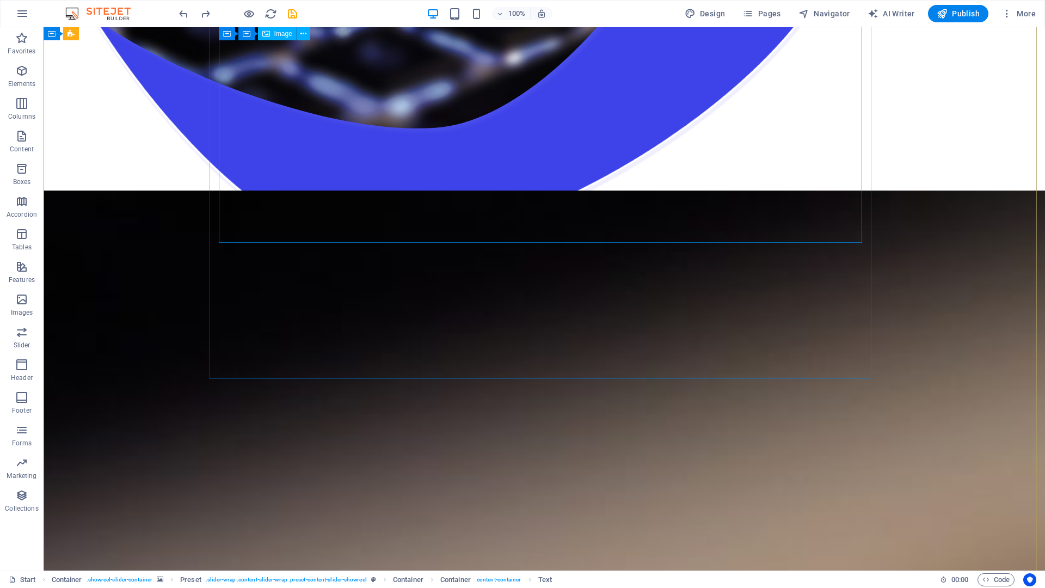
scroll to position [3133, 0]
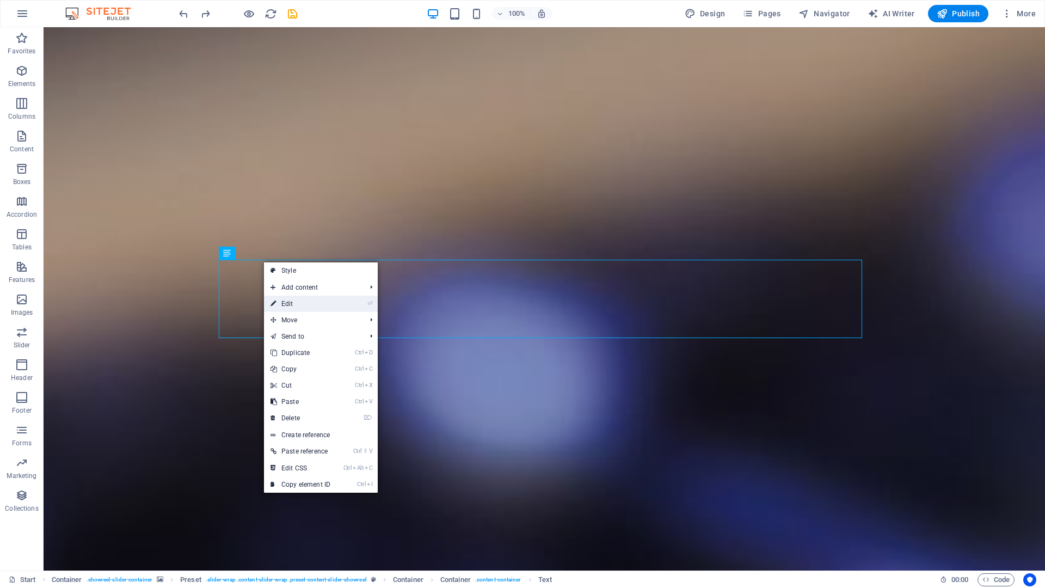
click at [285, 301] on link "⏎ Edit" at bounding box center [300, 304] width 73 height 16
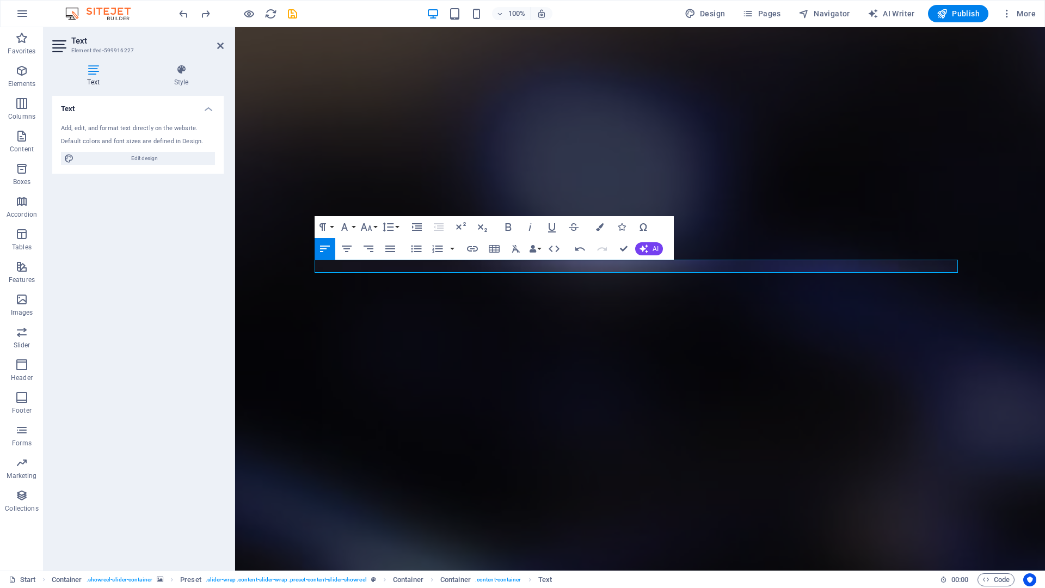
click at [206, 255] on div "Text Add, edit, and format text directly on the website. Default colors and fon…" at bounding box center [138, 329] width 172 height 466
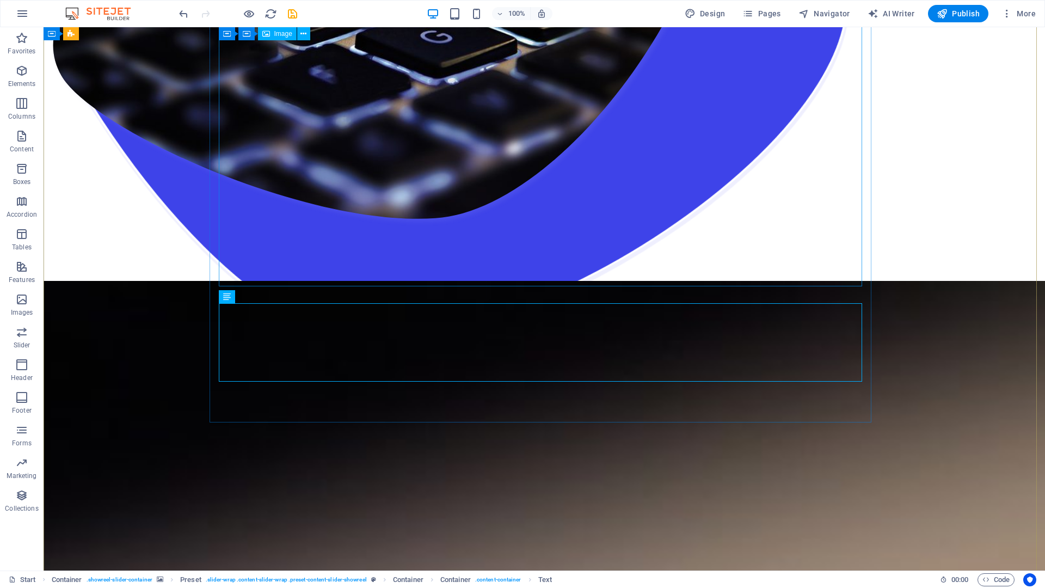
scroll to position [2640, 0]
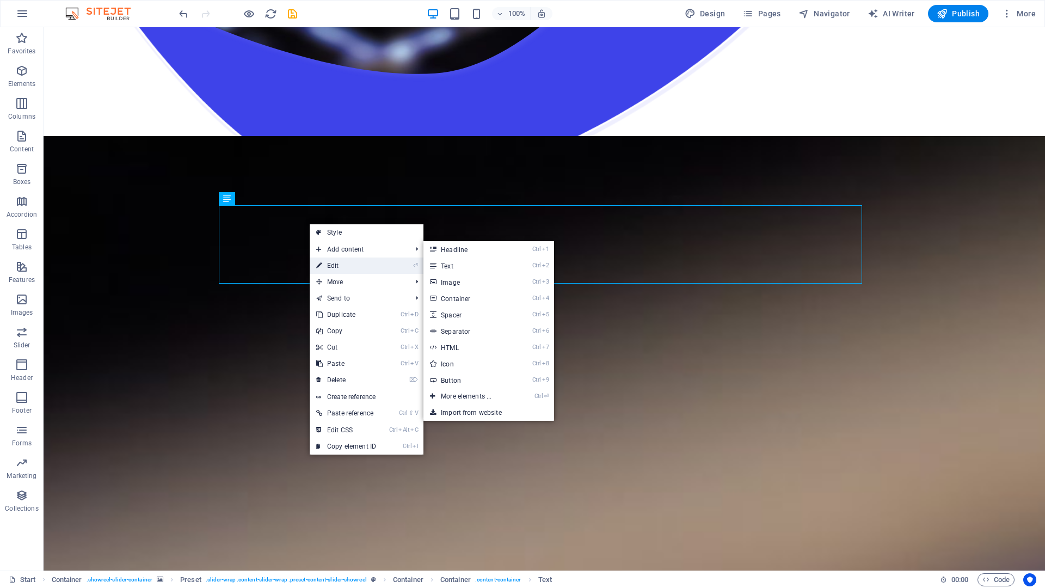
click at [337, 263] on link "⏎ Edit" at bounding box center [346, 266] width 73 height 16
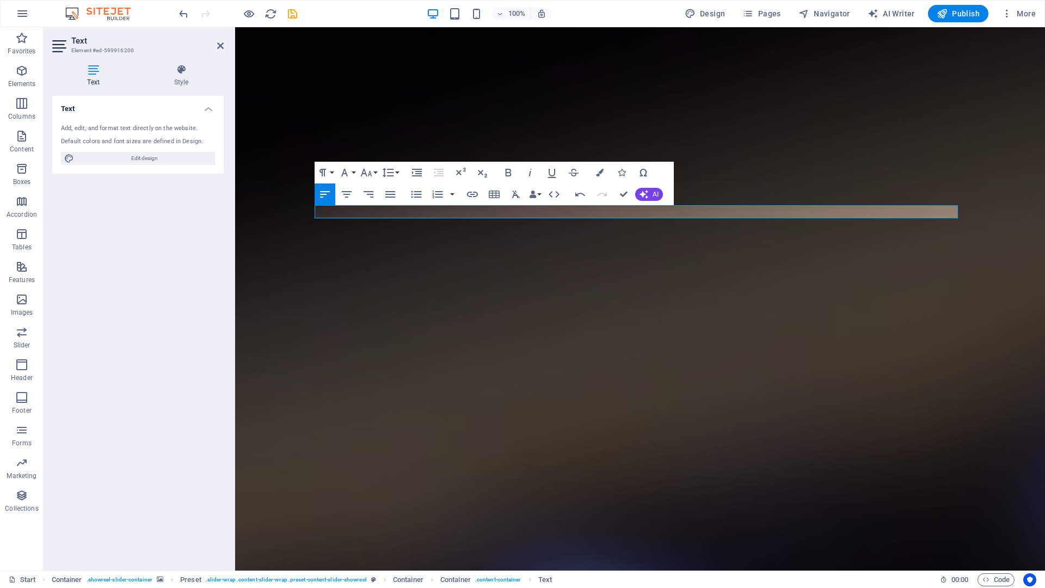
click at [139, 241] on div "Text Add, edit, and format text directly on the website. Default colors and fon…" at bounding box center [138, 329] width 172 height 466
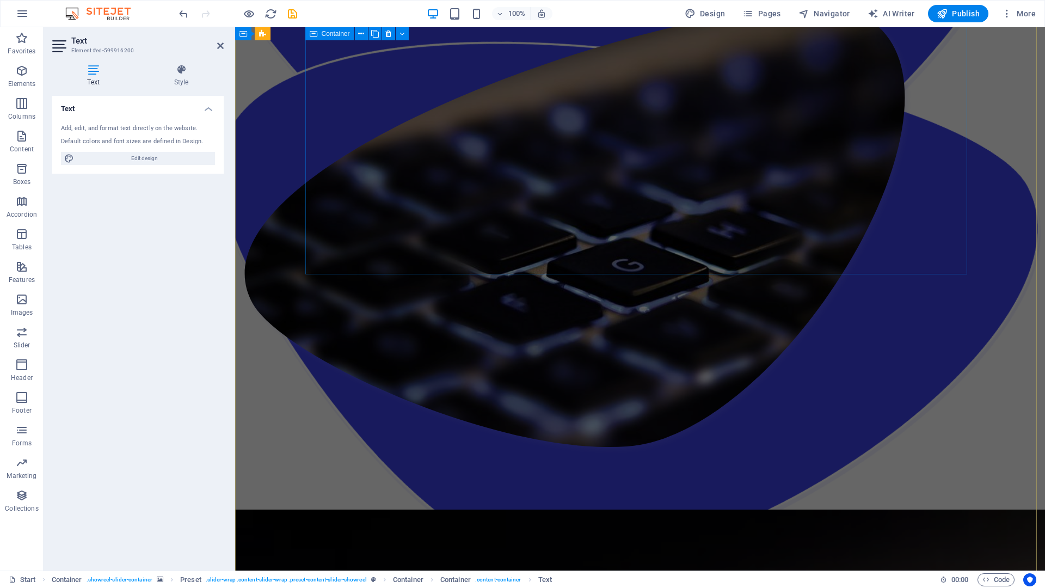
scroll to position [2041, 0]
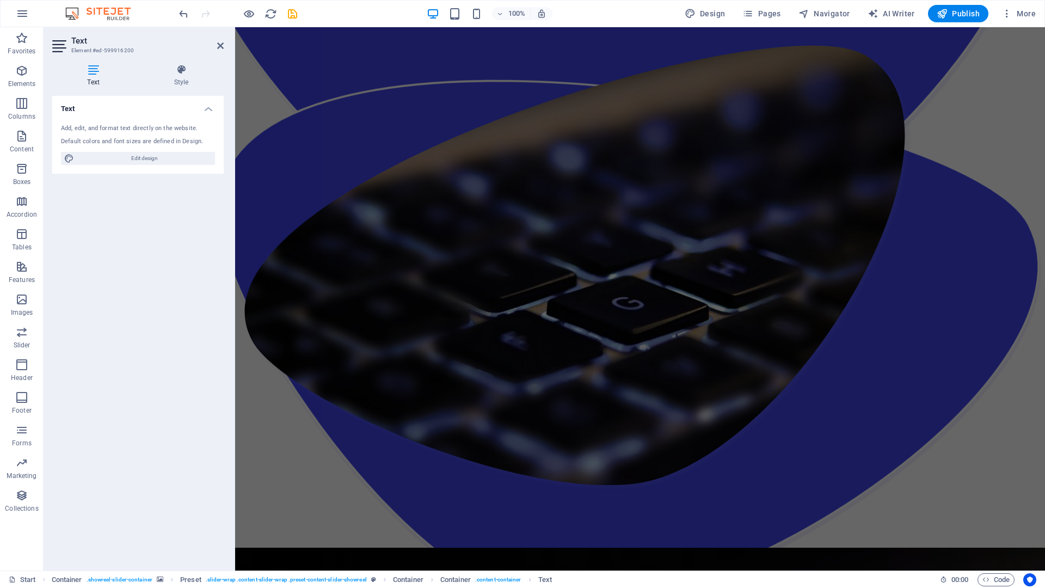
click at [144, 239] on div "Text Add, edit, and format text directly on the website. Default colors and fon…" at bounding box center [138, 329] width 172 height 466
click at [185, 230] on div "Text Add, edit, and format text directly on the website. Default colors and fon…" at bounding box center [138, 329] width 172 height 466
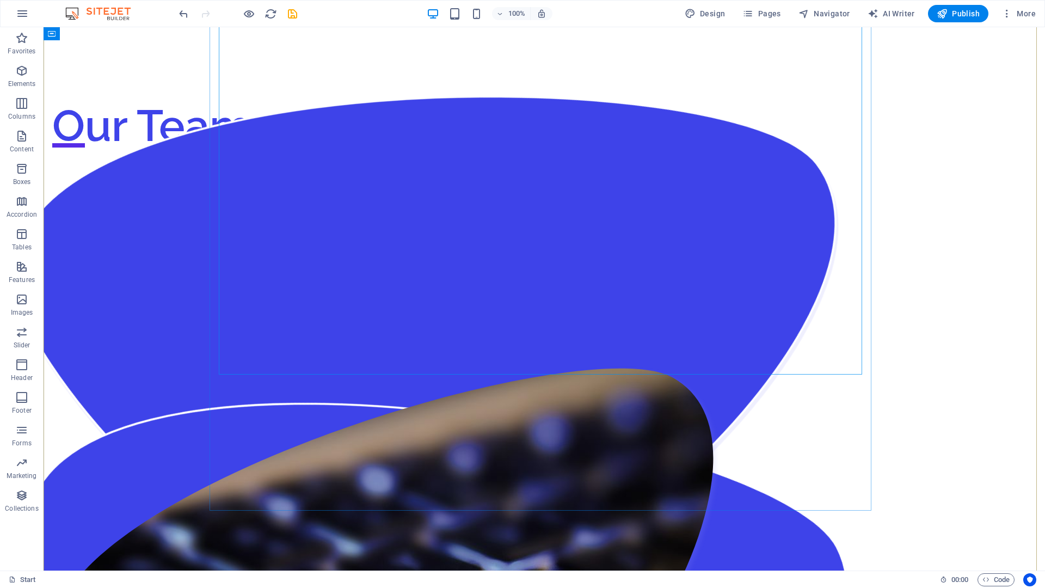
scroll to position [1929, 0]
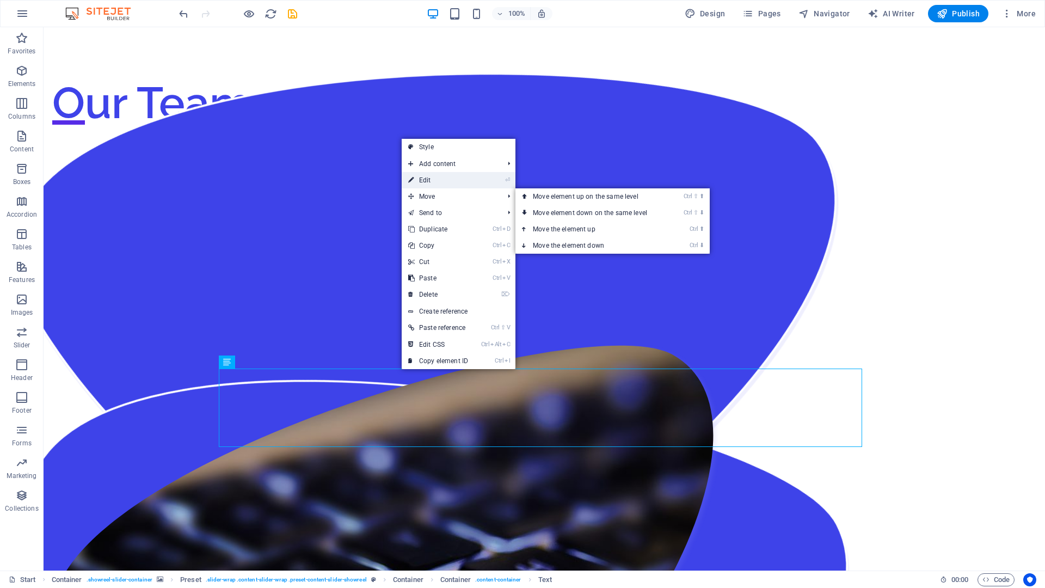
click at [435, 180] on link "⏎ Edit" at bounding box center [438, 180] width 73 height 16
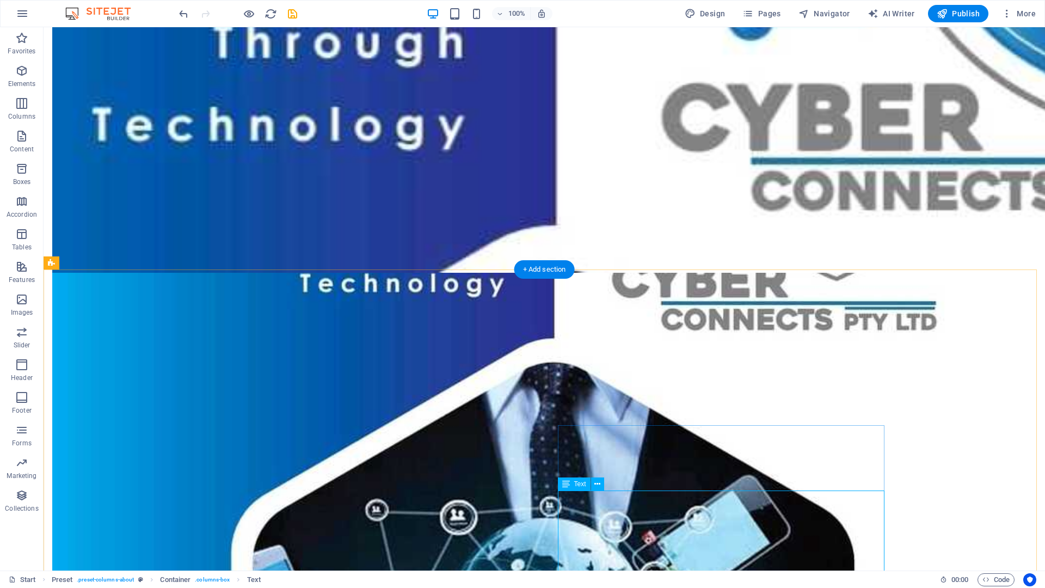
scroll to position [575, 0]
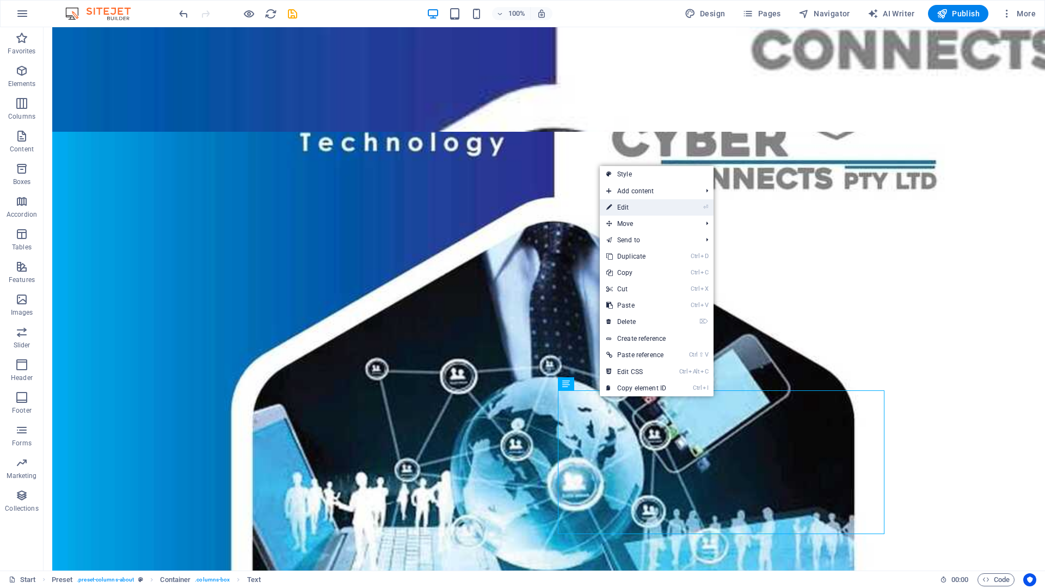
click at [626, 207] on link "⏎ Edit" at bounding box center [636, 207] width 73 height 16
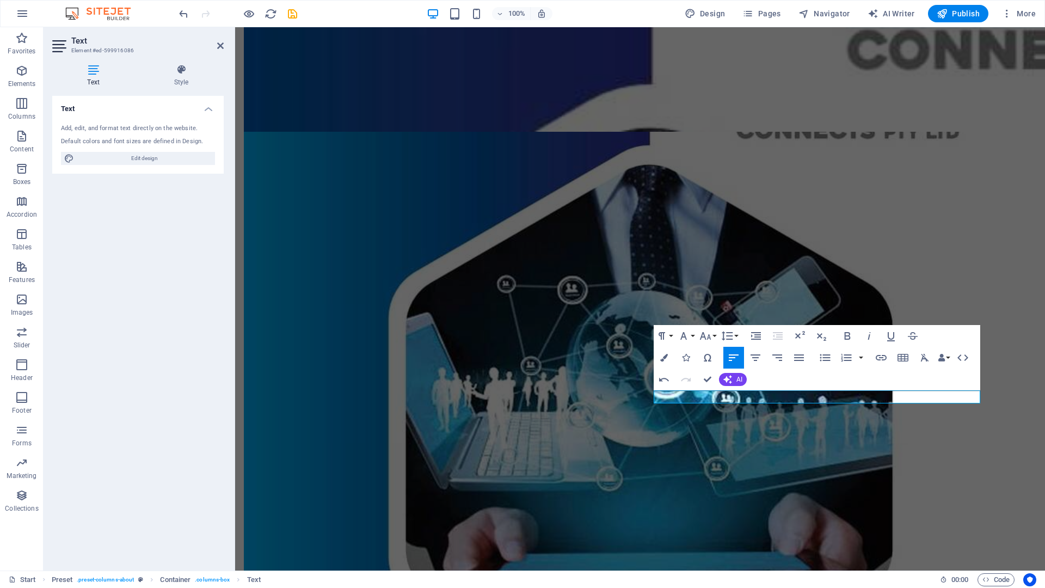
click at [172, 310] on div "Text Add, edit, and format text directly on the website. Default colors and fon…" at bounding box center [138, 329] width 172 height 466
click at [175, 280] on div "Text Add, edit, and format text directly on the website. Default colors and fon…" at bounding box center [138, 329] width 172 height 466
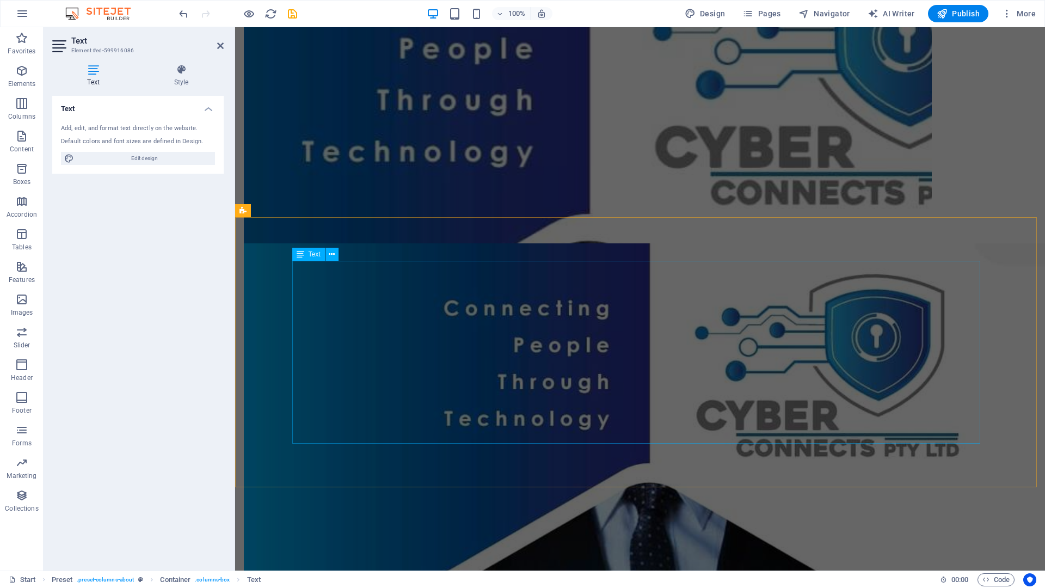
scroll to position [327, 0]
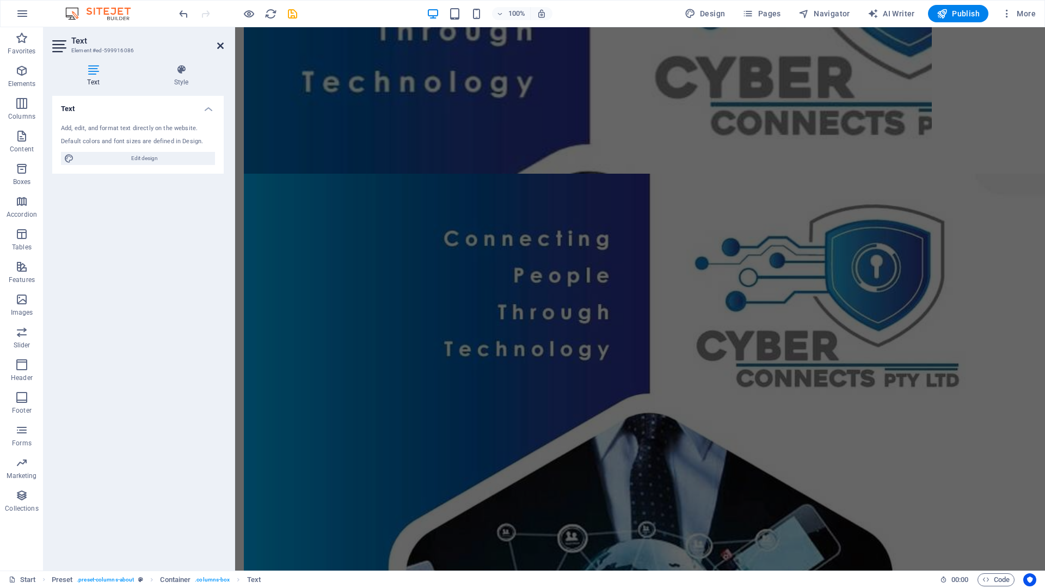
click at [222, 45] on icon at bounding box center [220, 45] width 7 height 9
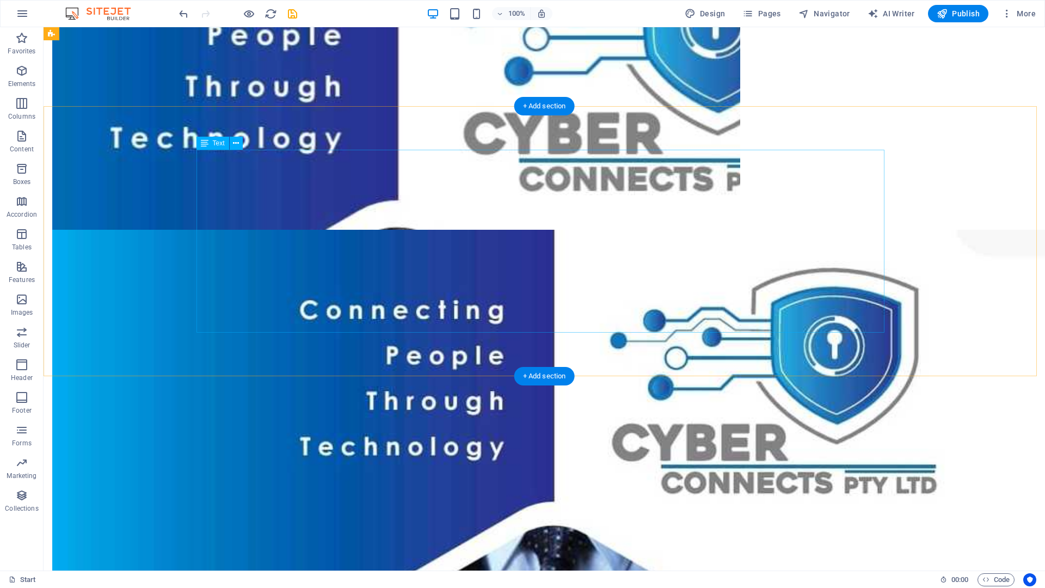
scroll to position [266, 0]
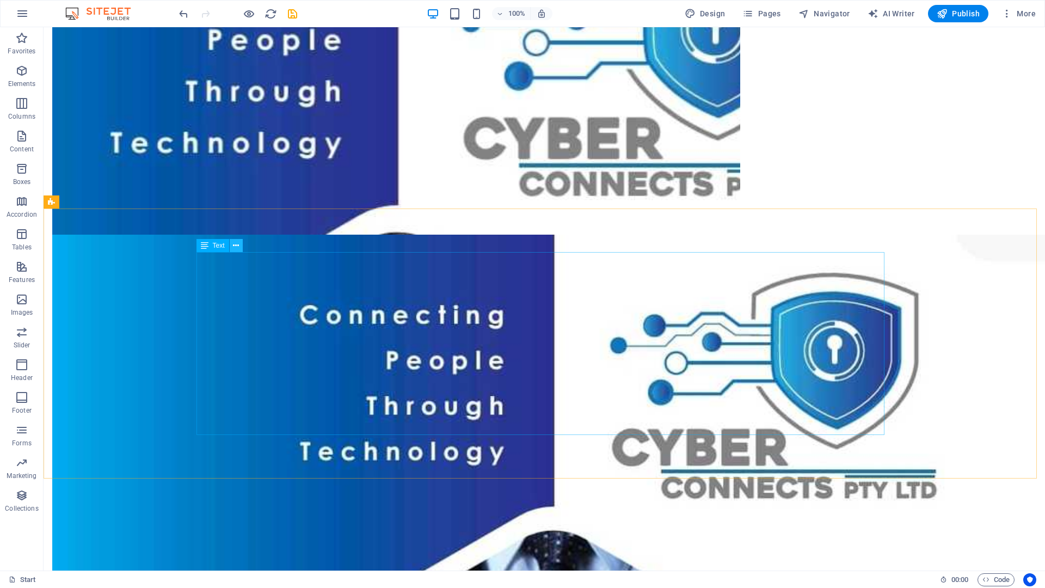
click at [238, 248] on icon at bounding box center [236, 245] width 6 height 11
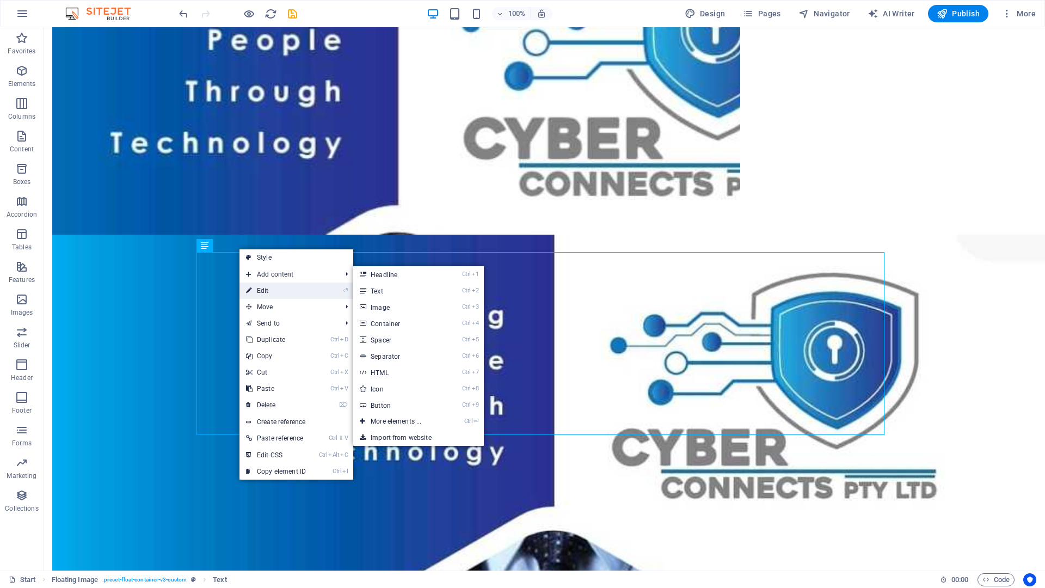
click at [275, 292] on link "⏎ Edit" at bounding box center [276, 291] width 73 height 16
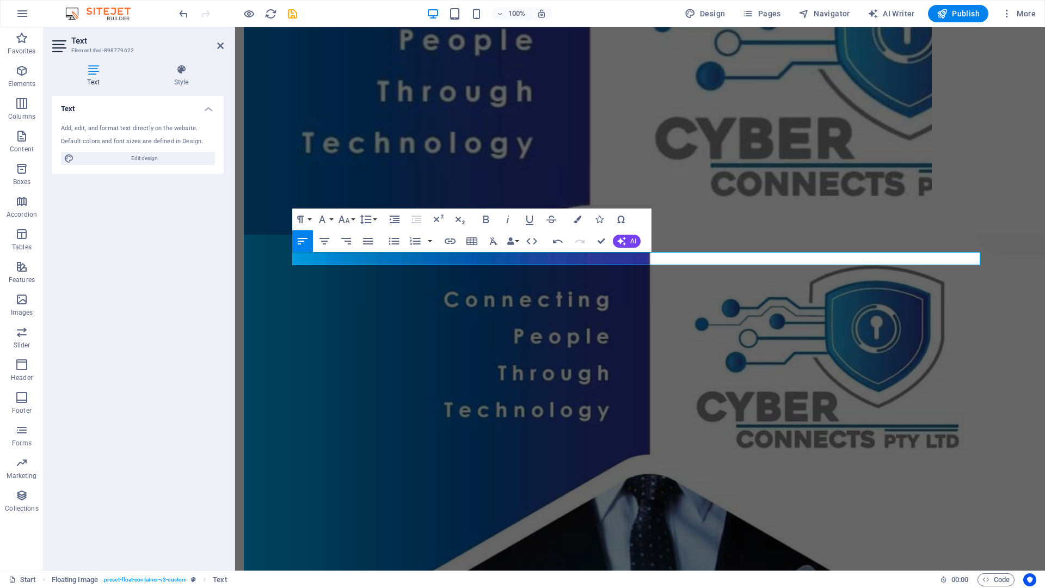
click at [129, 200] on div "Text Add, edit, and format text directly on the website. Default colors and fon…" at bounding box center [138, 329] width 172 height 466
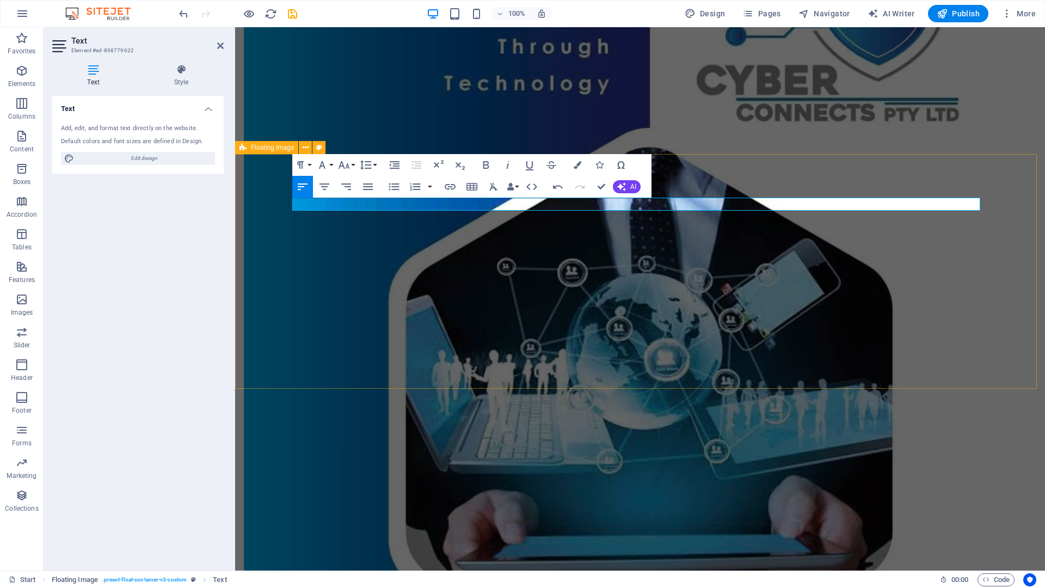
scroll to position [320, 0]
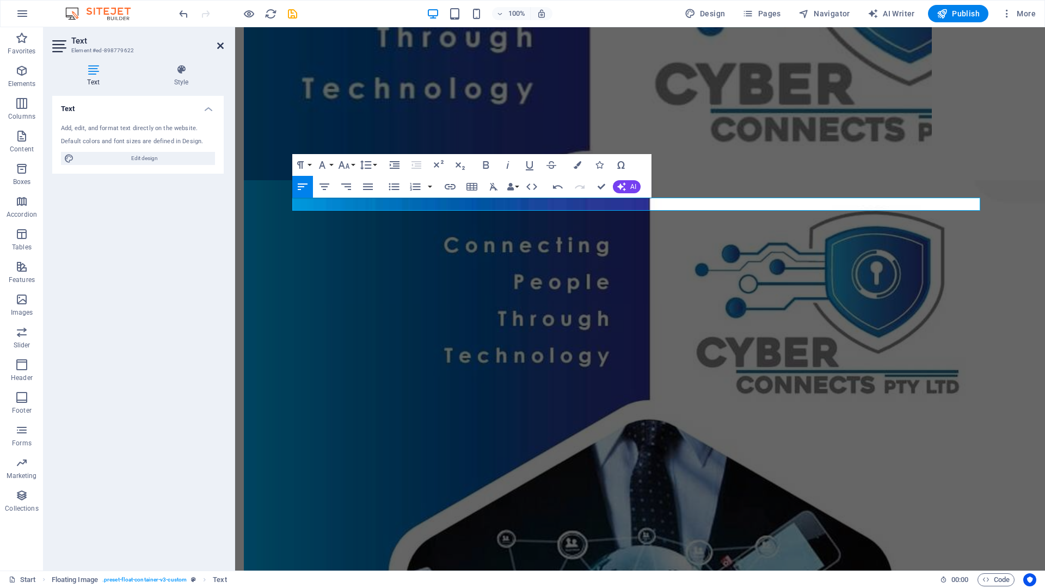
click at [221, 48] on icon at bounding box center [220, 45] width 7 height 9
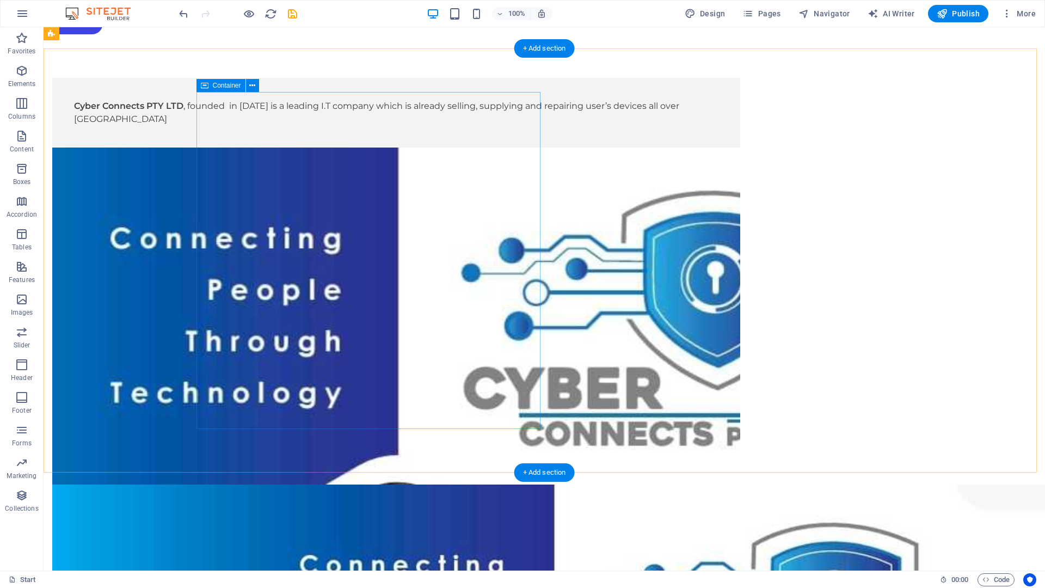
scroll to position [0, 0]
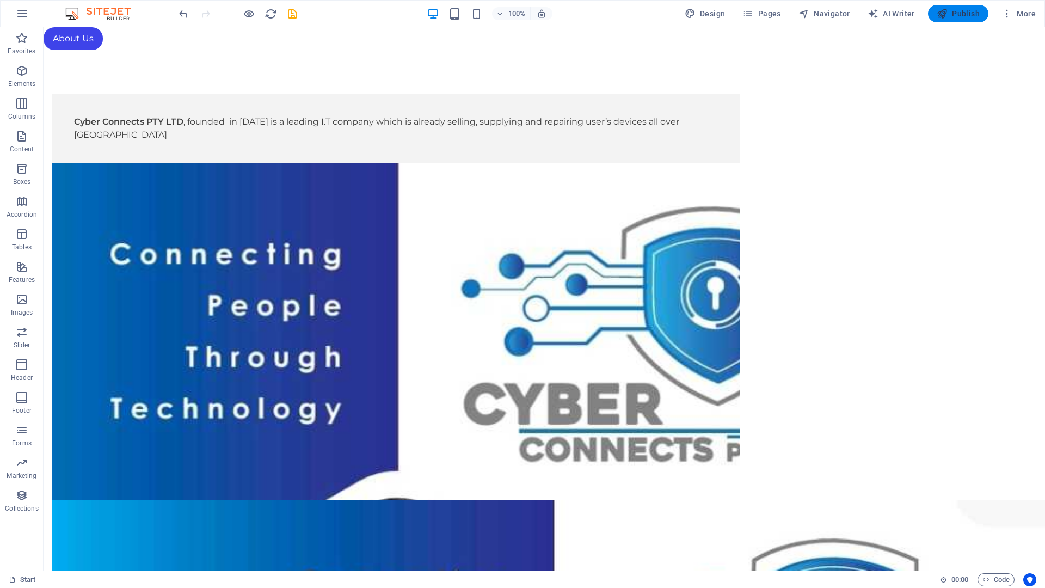
click at [963, 17] on span "Publish" at bounding box center [958, 13] width 43 height 11
